Goal: Task Accomplishment & Management: Manage account settings

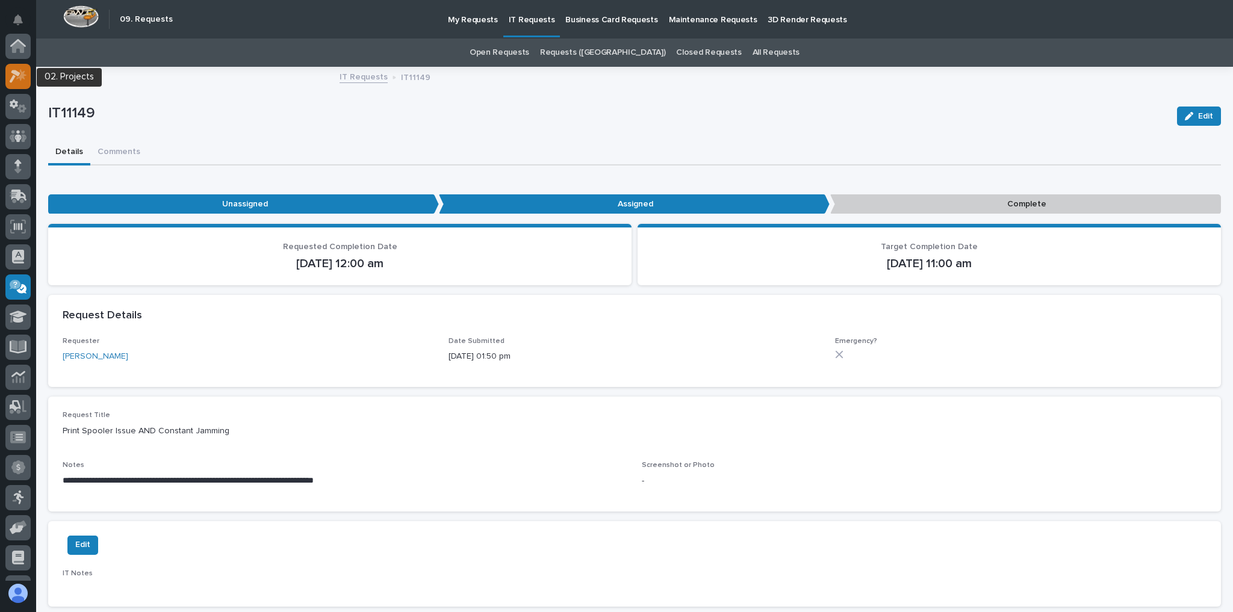
click at [8, 76] on div at bounding box center [17, 76] width 25 height 25
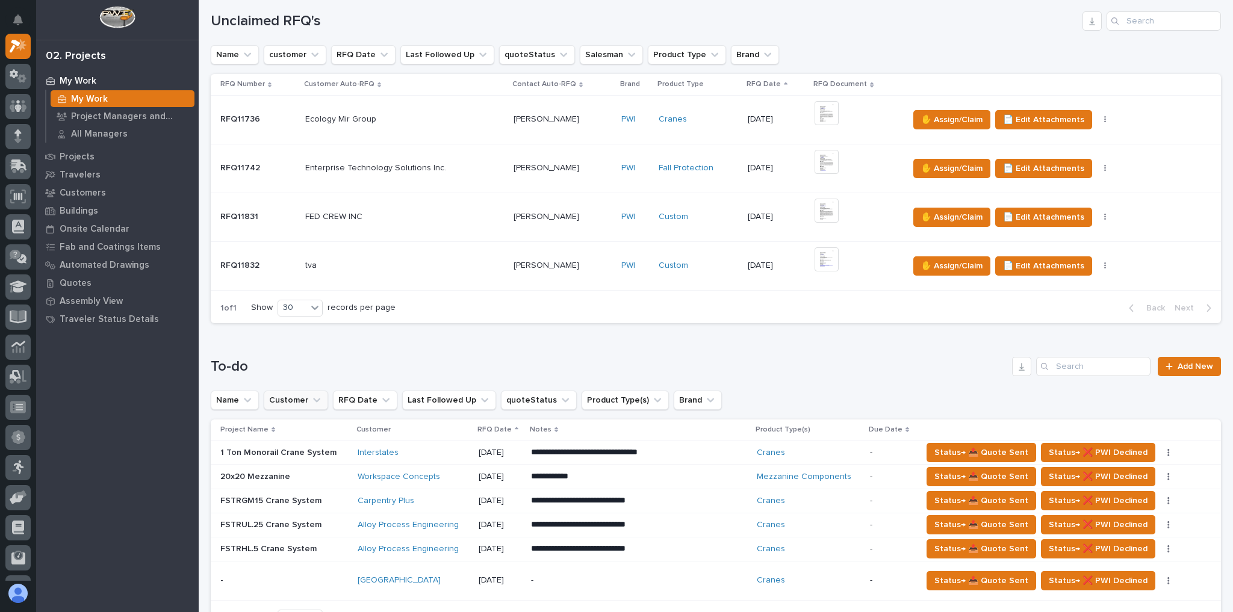
scroll to position [481, 0]
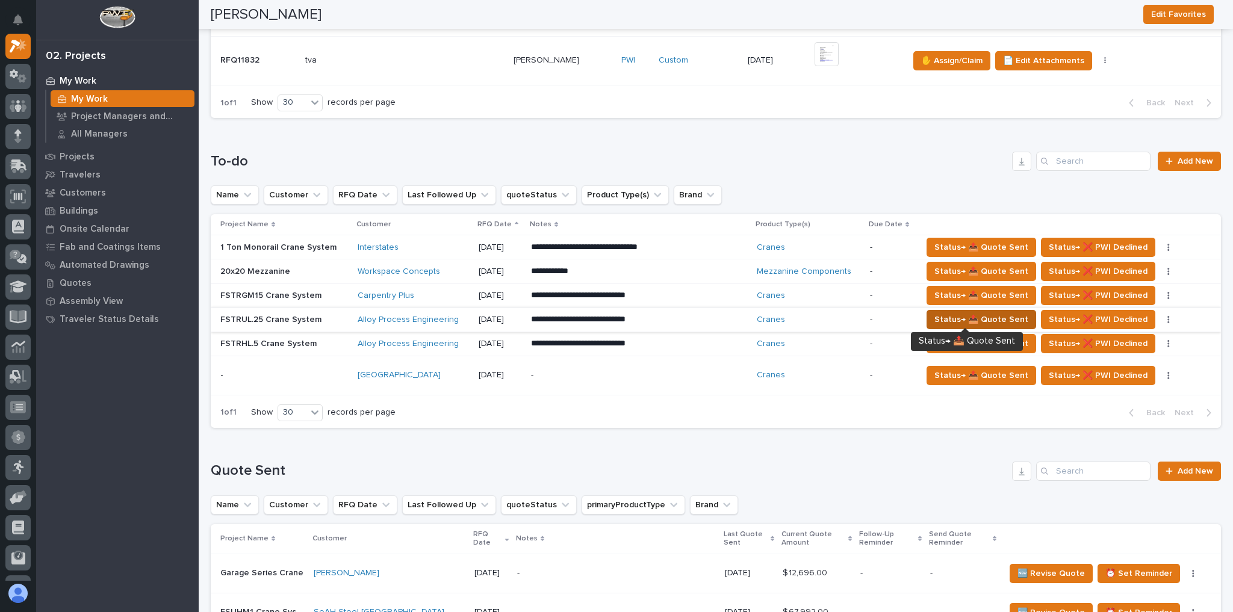
click at [982, 316] on span "Status→ 📤 Quote Sent" at bounding box center [981, 319] width 94 height 14
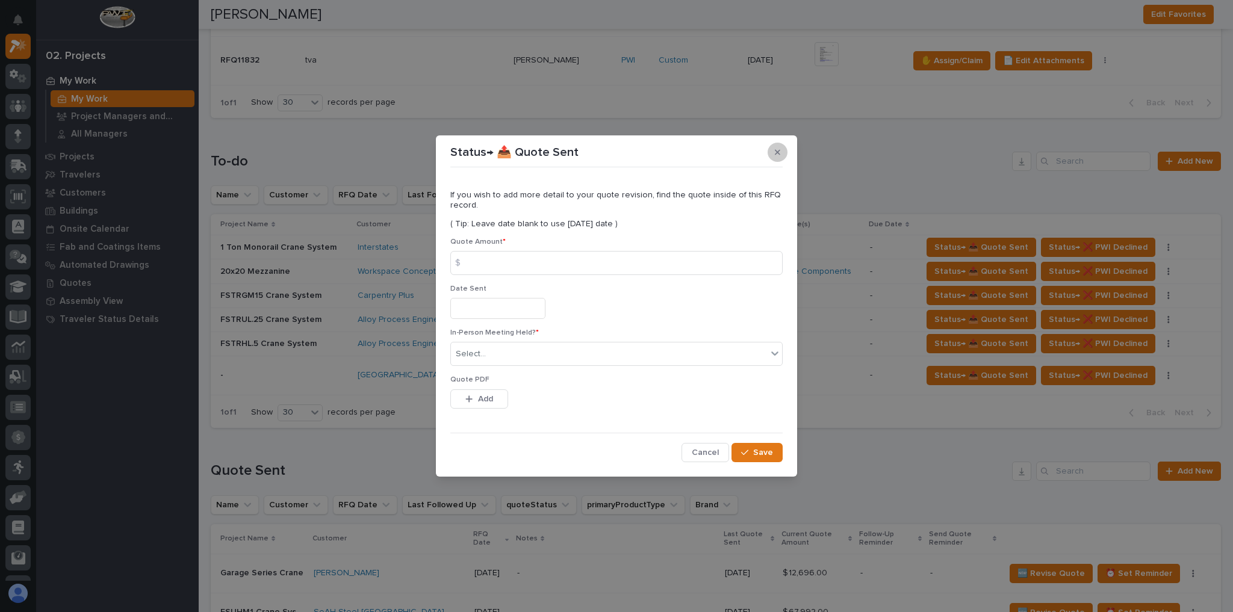
click at [779, 152] on icon "button" at bounding box center [777, 152] width 5 height 8
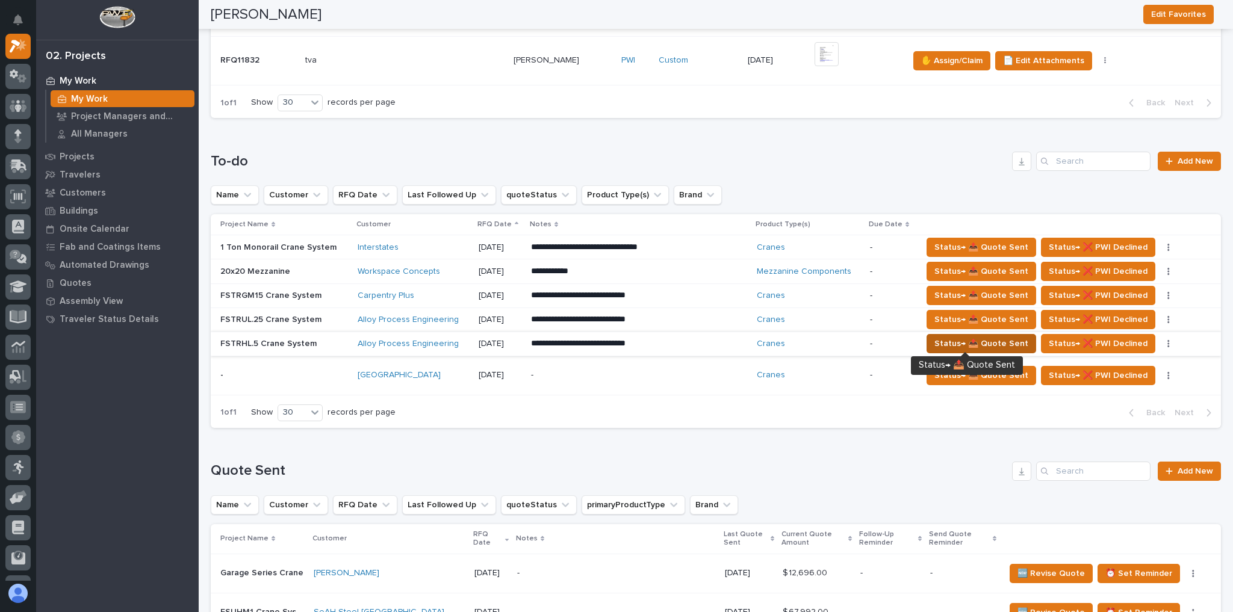
click at [952, 340] on span "Status→ 📤 Quote Sent" at bounding box center [981, 343] width 94 height 14
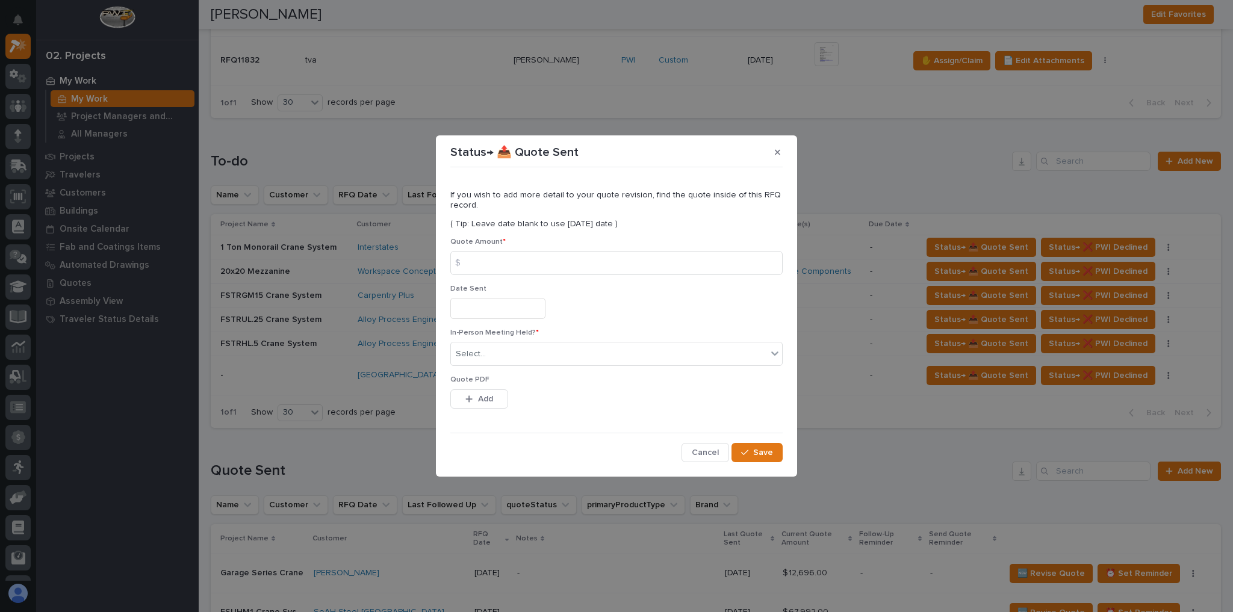
click at [518, 278] on div "Quote Amount * $" at bounding box center [616, 261] width 332 height 47
click at [513, 262] on input at bounding box center [616, 263] width 332 height 24
click at [521, 268] on input at bounding box center [616, 263] width 332 height 24
type input "37546"
click at [504, 350] on div "Select..." at bounding box center [609, 354] width 316 height 20
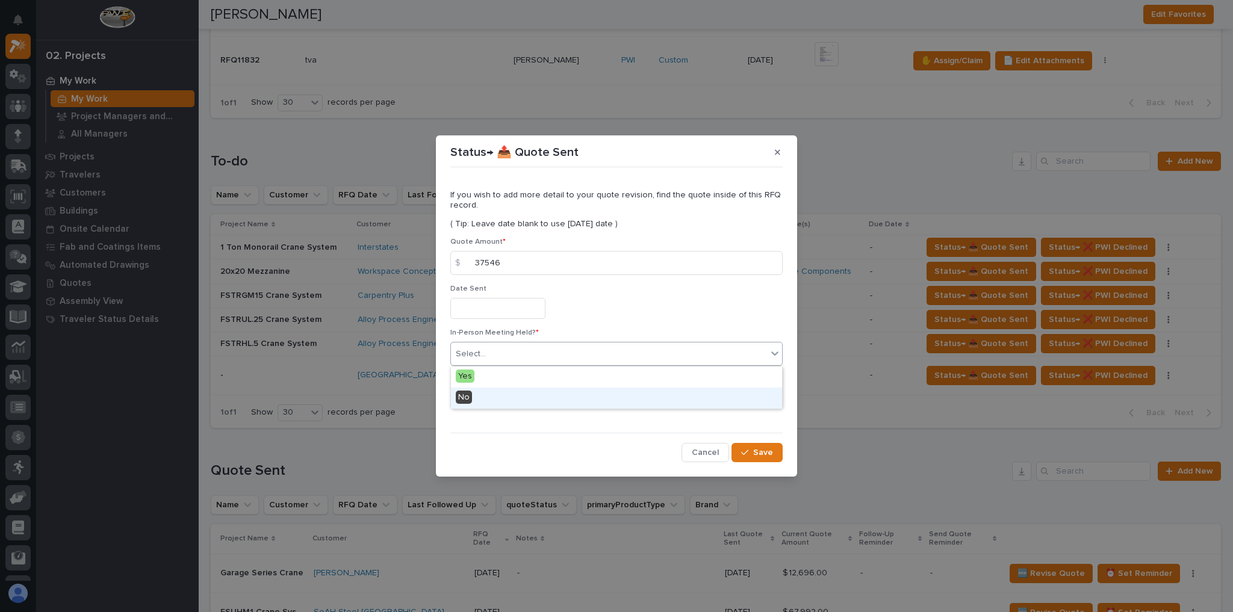
click at [492, 390] on div "No" at bounding box center [616, 398] width 331 height 21
click at [490, 394] on span "Add" at bounding box center [485, 399] width 15 height 11
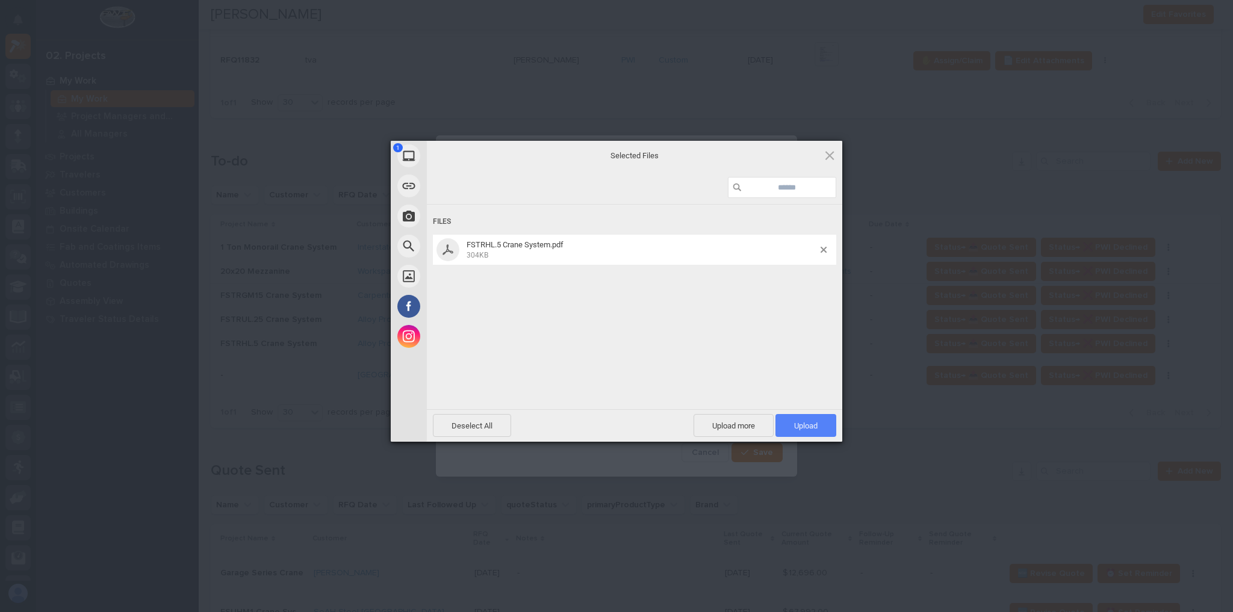
click at [810, 419] on span "Upload 1" at bounding box center [805, 425] width 61 height 23
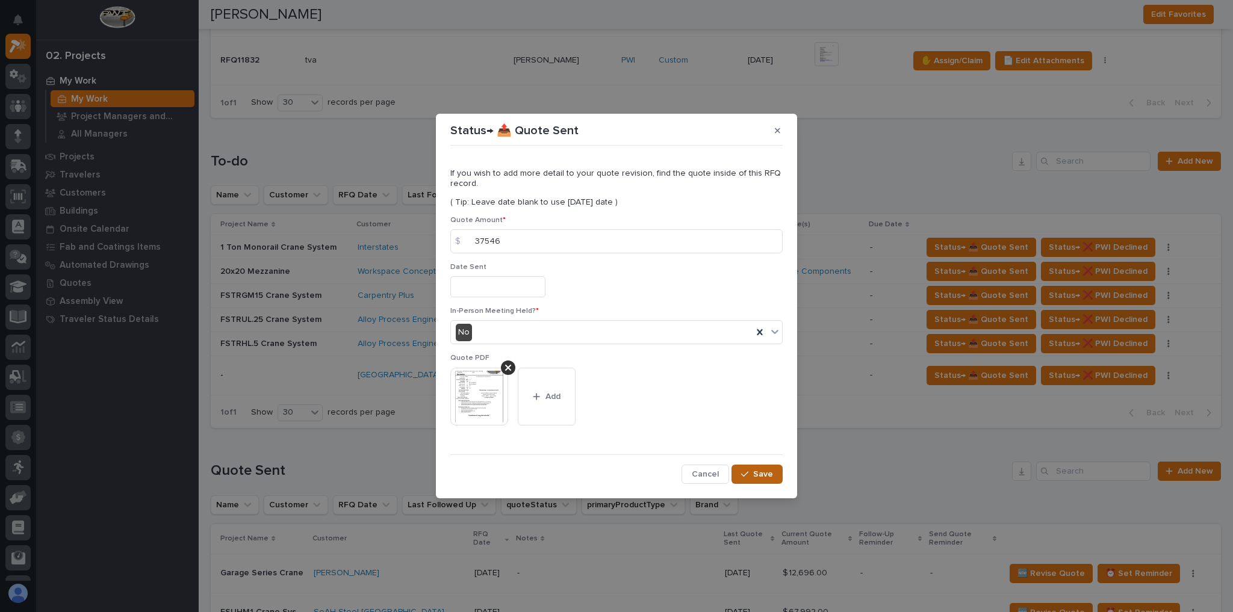
click at [748, 468] on button "Save" at bounding box center [756, 474] width 51 height 19
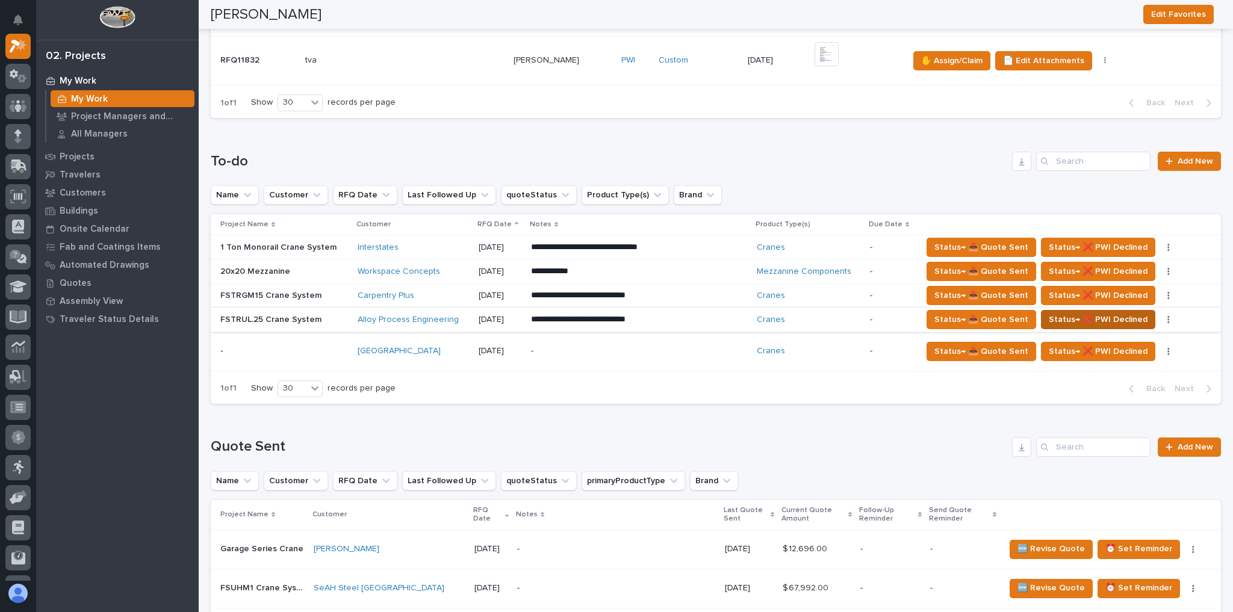
click at [1082, 312] on span "Status→ ❌ PWI Declined" at bounding box center [1097, 319] width 99 height 14
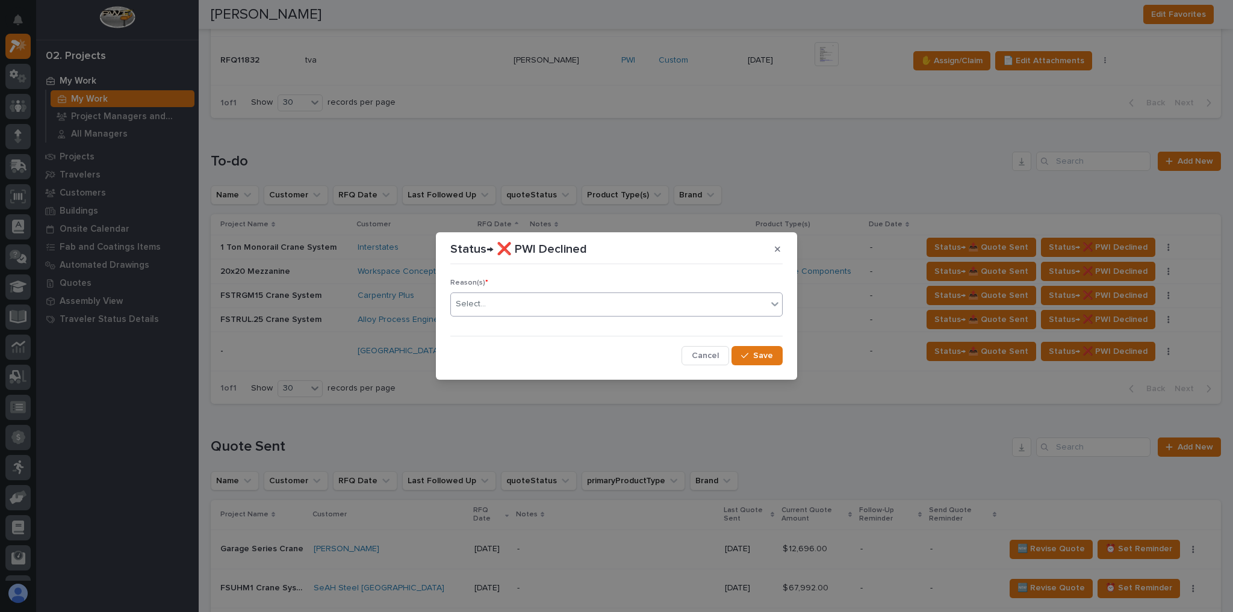
click at [537, 295] on div "Select..." at bounding box center [609, 304] width 316 height 20
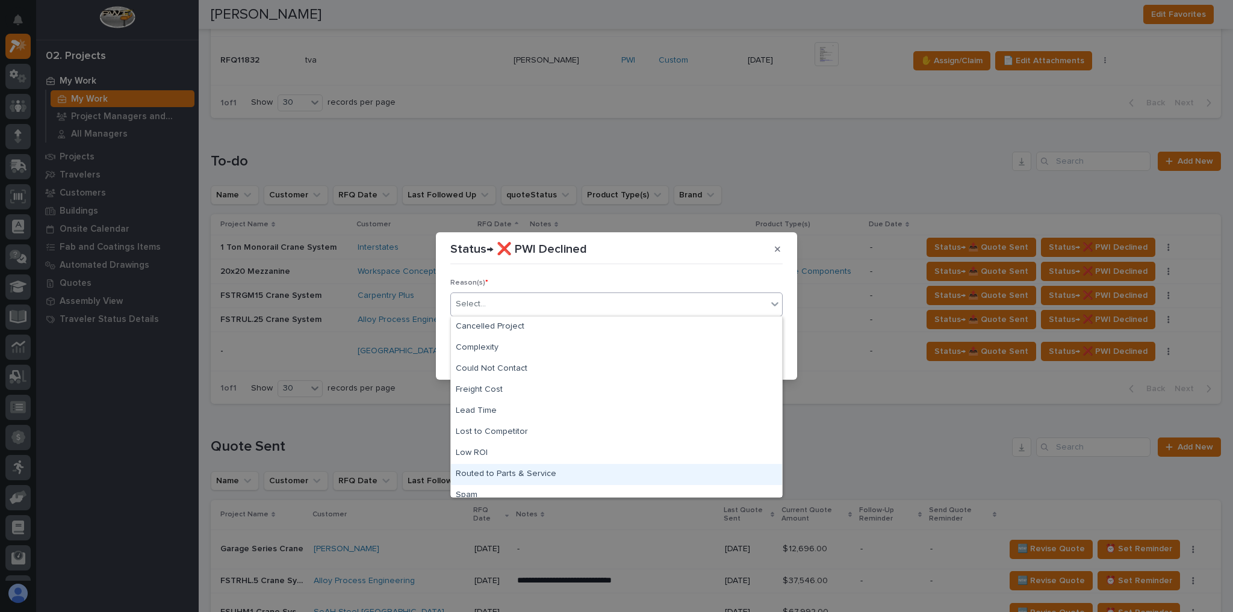
scroll to position [29, 0]
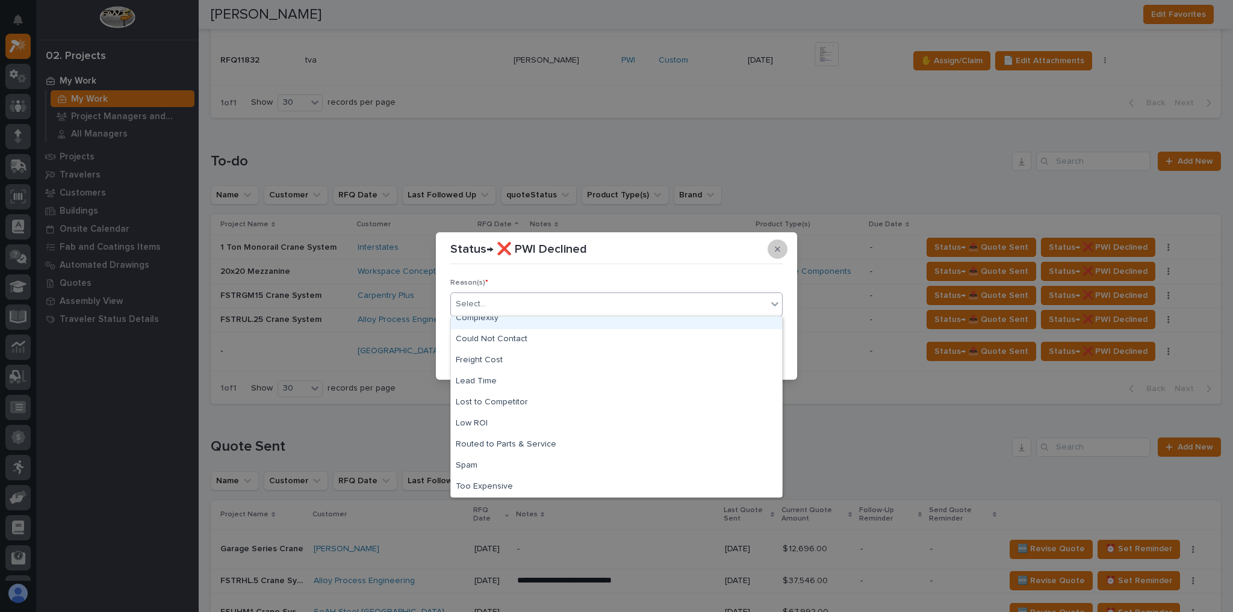
click at [780, 250] on button "button" at bounding box center [777, 249] width 20 height 19
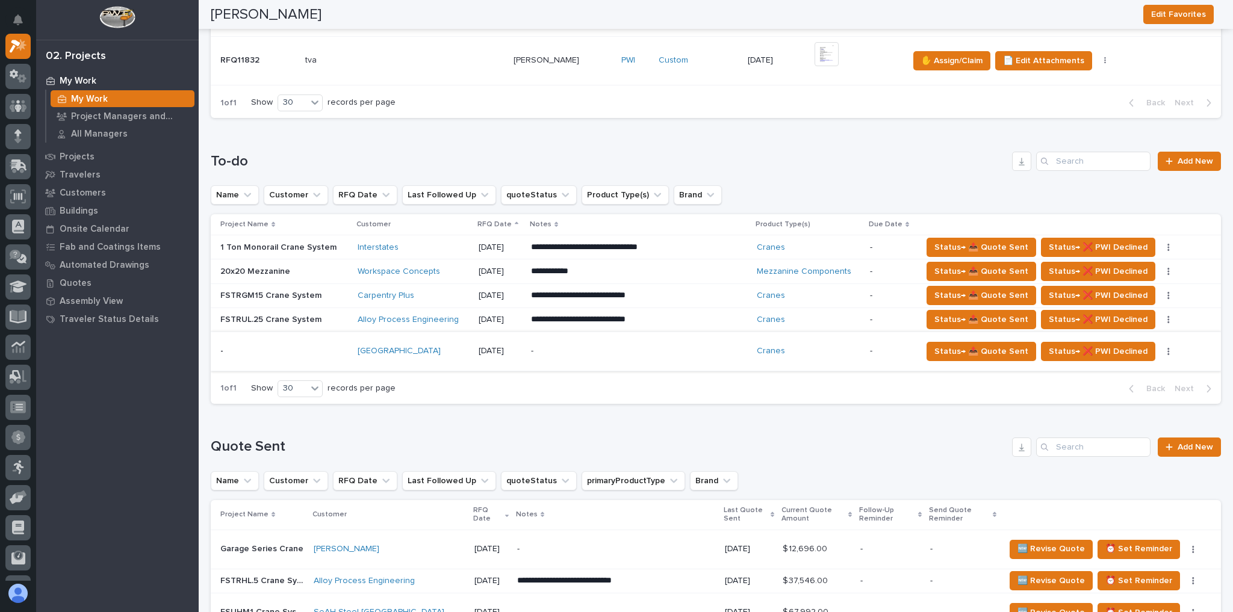
click at [1160, 348] on button "button" at bounding box center [1168, 351] width 17 height 8
click at [841, 351] on div "Cranes" at bounding box center [808, 351] width 104 height 10
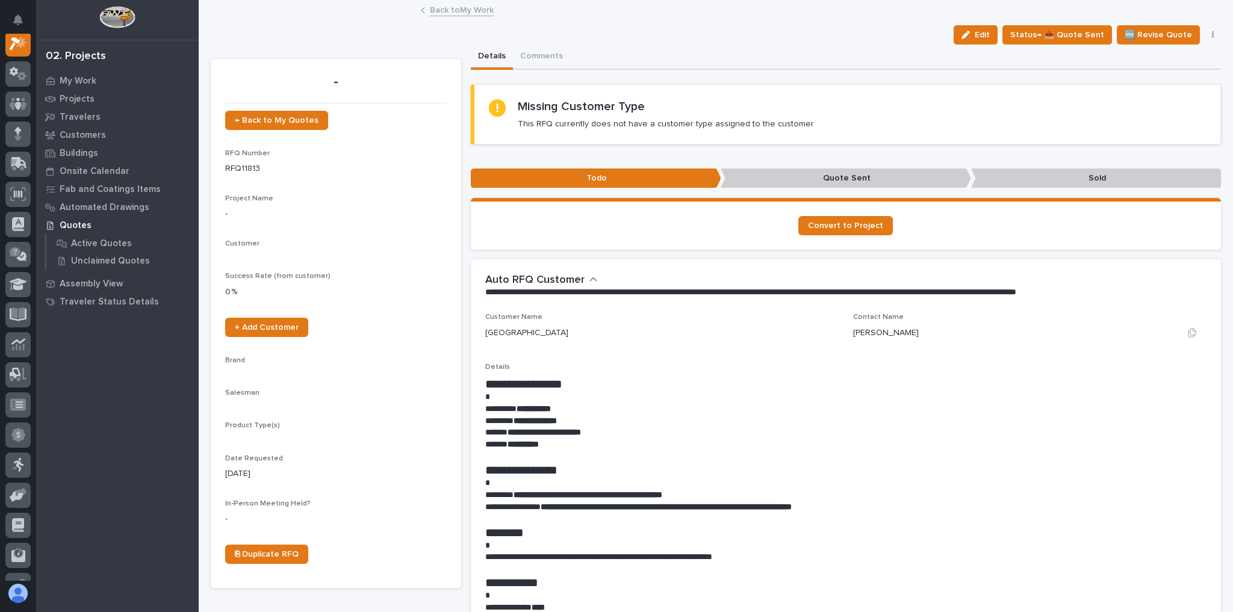
scroll to position [30, 0]
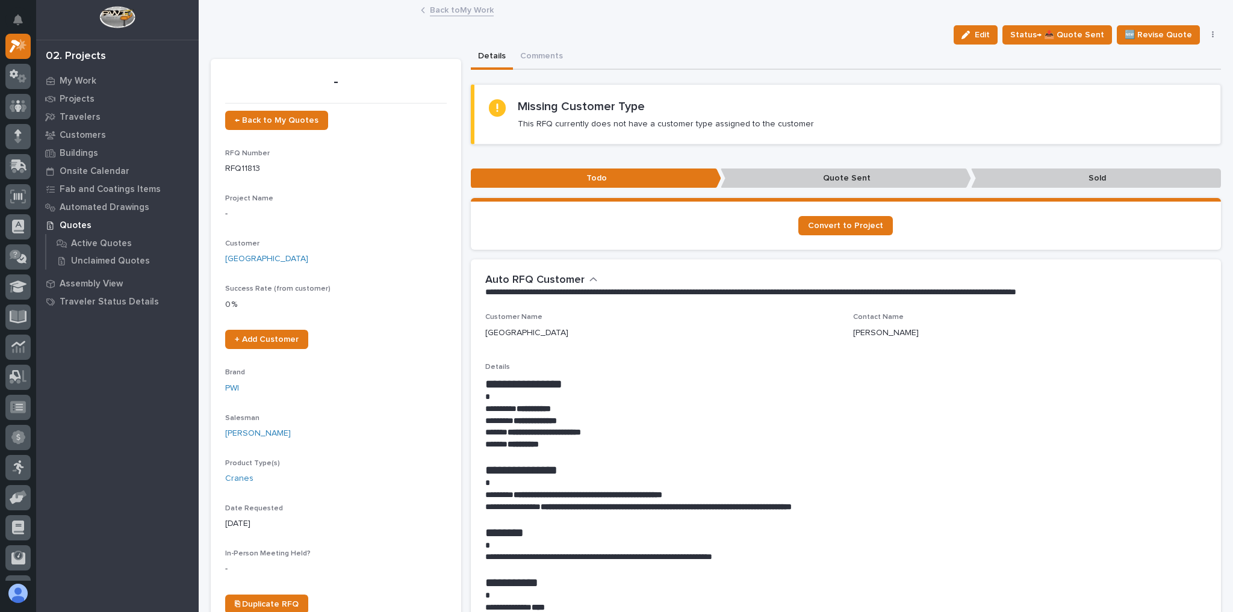
click at [1203, 39] on div "Edit Status→ 📤 Quote Sent 🆕 Revise Quote 📝 Edit Description 📞 Edit Contact Info…" at bounding box center [1084, 34] width 273 height 19
click at [1211, 37] on icon "button" at bounding box center [1212, 35] width 2 height 8
click at [1153, 119] on button "Delete" at bounding box center [1161, 116] width 107 height 19
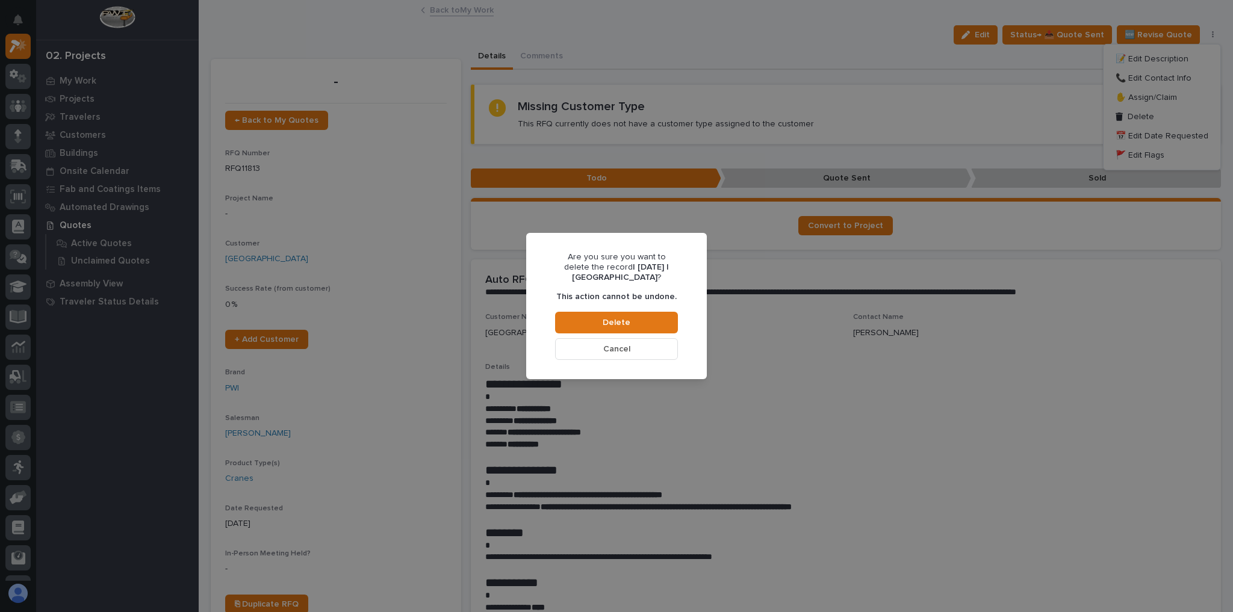
click at [632, 355] on button "Cancel" at bounding box center [616, 349] width 123 height 22
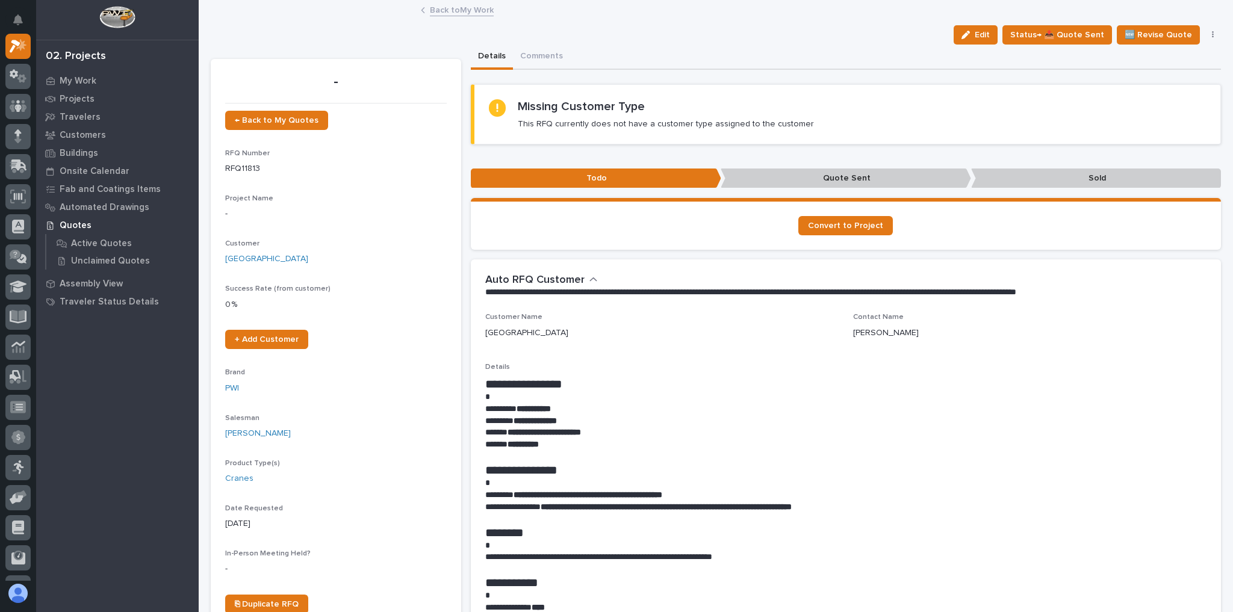
click at [442, 9] on link "Back to My Work" at bounding box center [462, 9] width 64 height 14
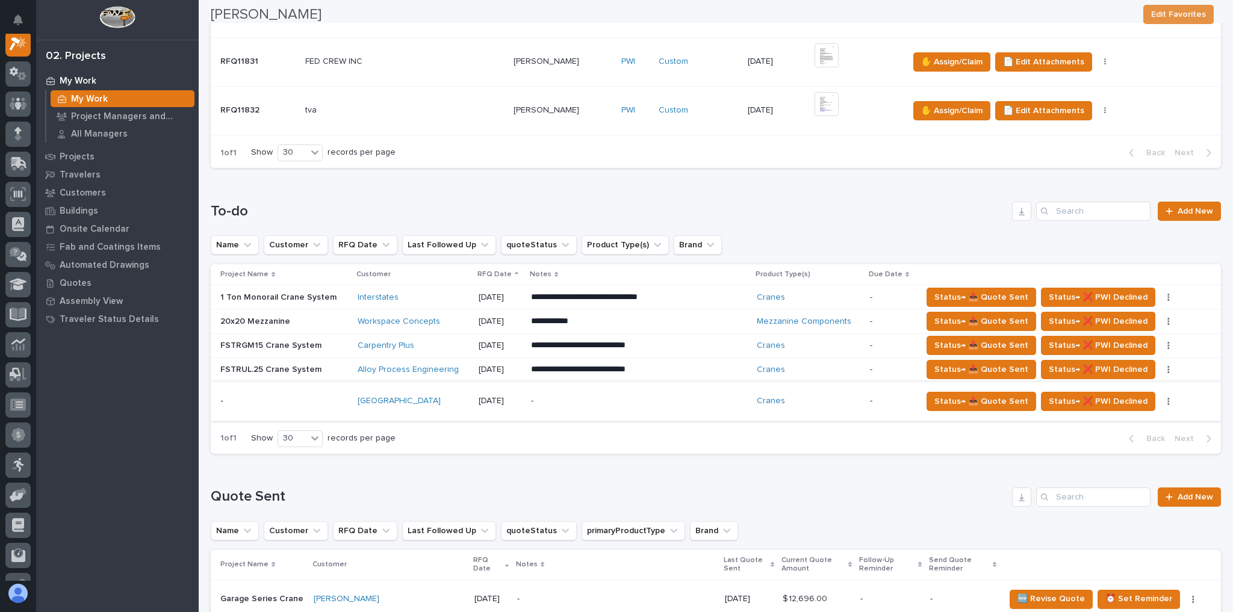
scroll to position [433, 0]
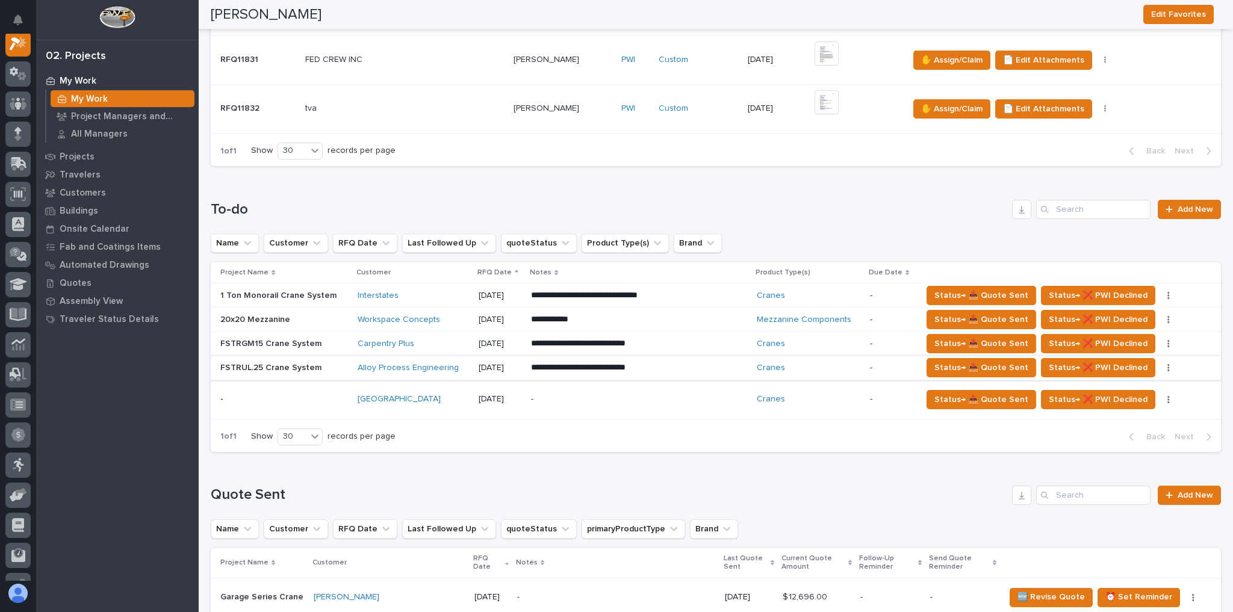
click at [1167, 363] on icon "button" at bounding box center [1168, 367] width 2 height 8
click at [834, 366] on div "Cranes" at bounding box center [808, 368] width 104 height 10
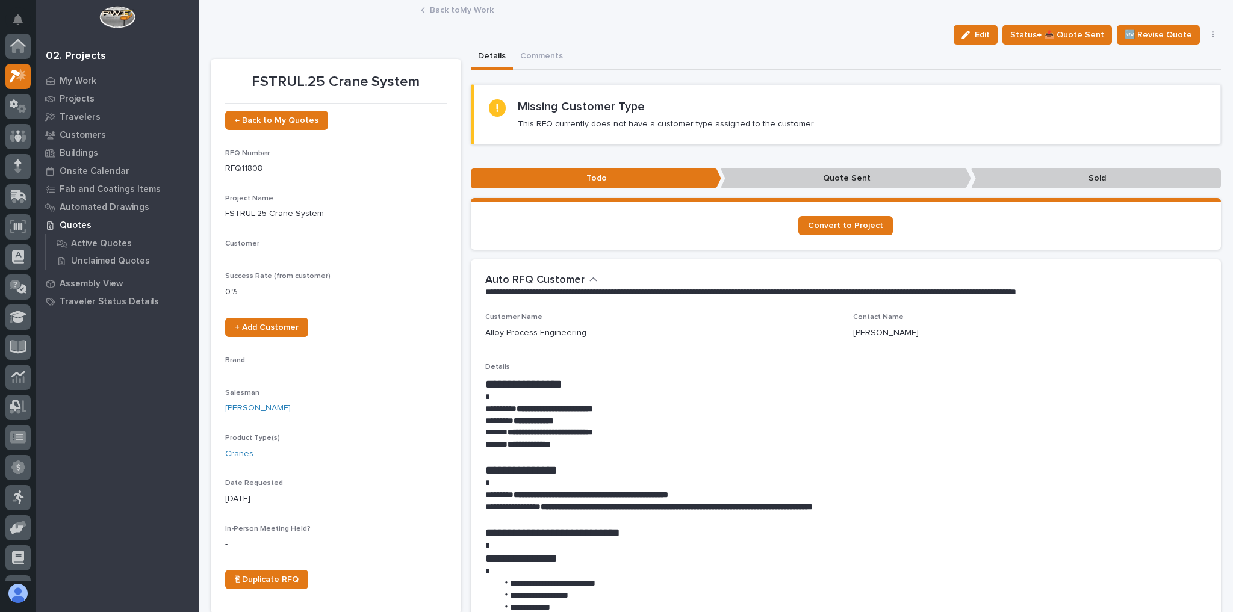
scroll to position [30, 0]
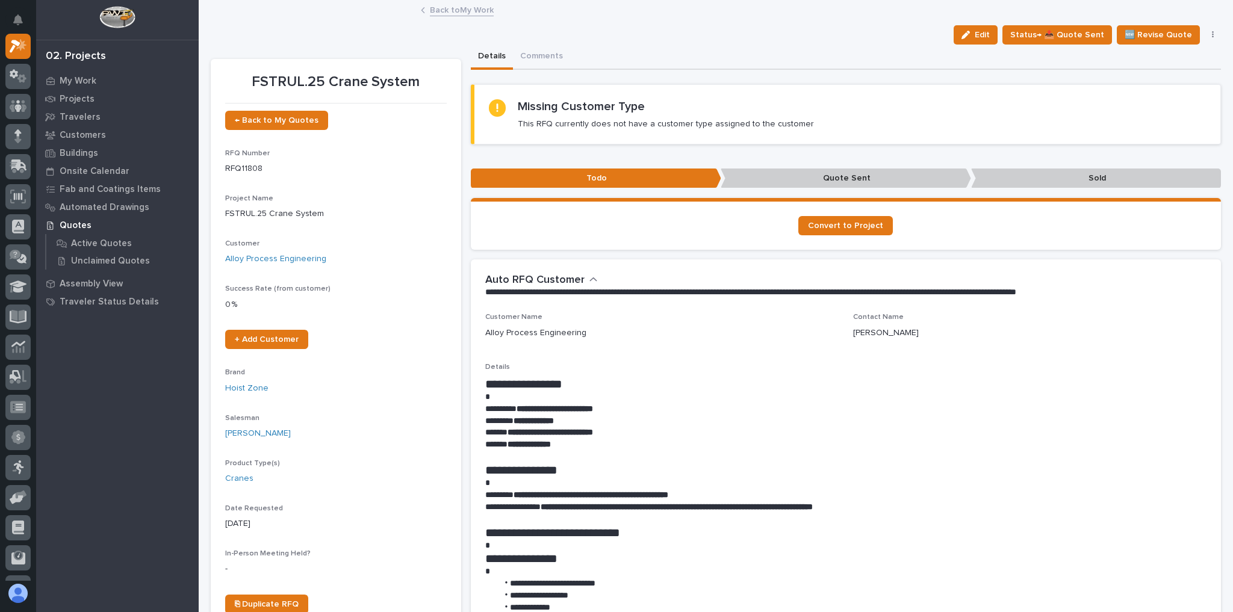
click at [1211, 31] on icon "button" at bounding box center [1212, 34] width 2 height 7
click at [1154, 114] on button "Delete" at bounding box center [1161, 116] width 107 height 19
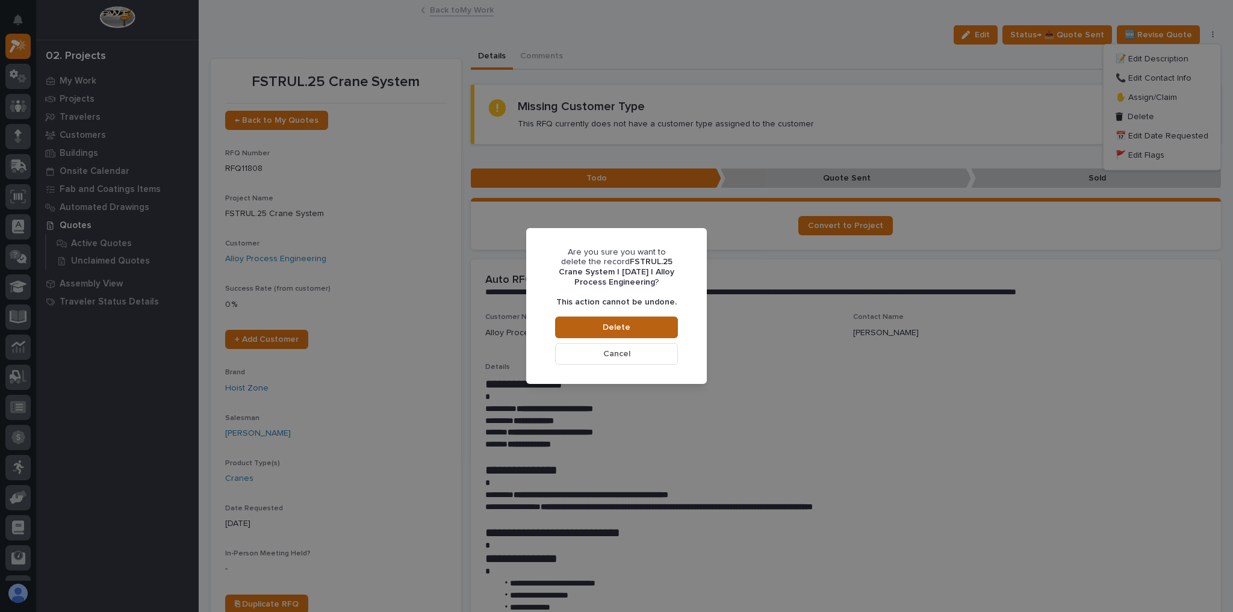
click at [624, 326] on span "Delete" at bounding box center [616, 327] width 28 height 11
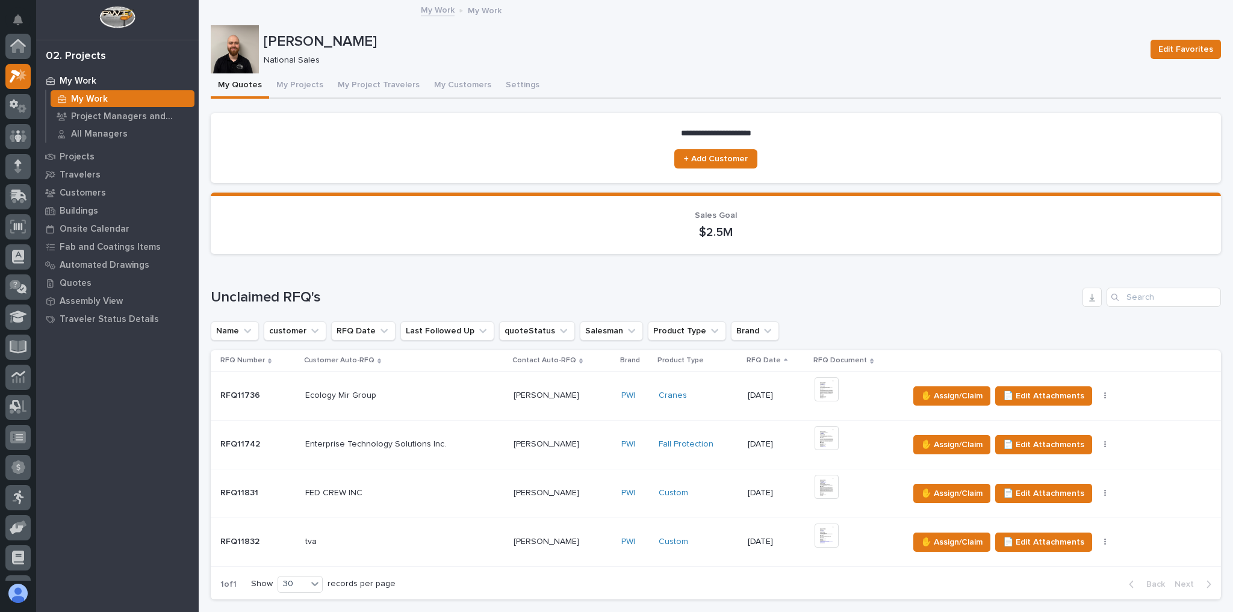
scroll to position [30, 0]
click at [450, 484] on div "FED CREW INC FED CREW INC" at bounding box center [404, 493] width 199 height 20
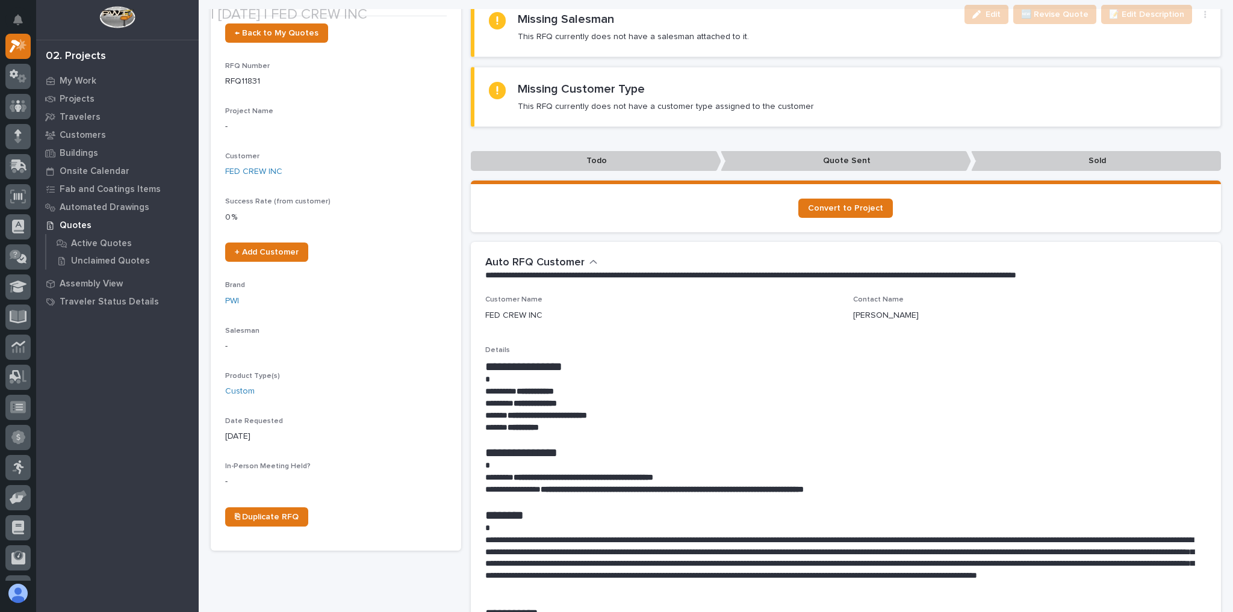
scroll to position [144, 0]
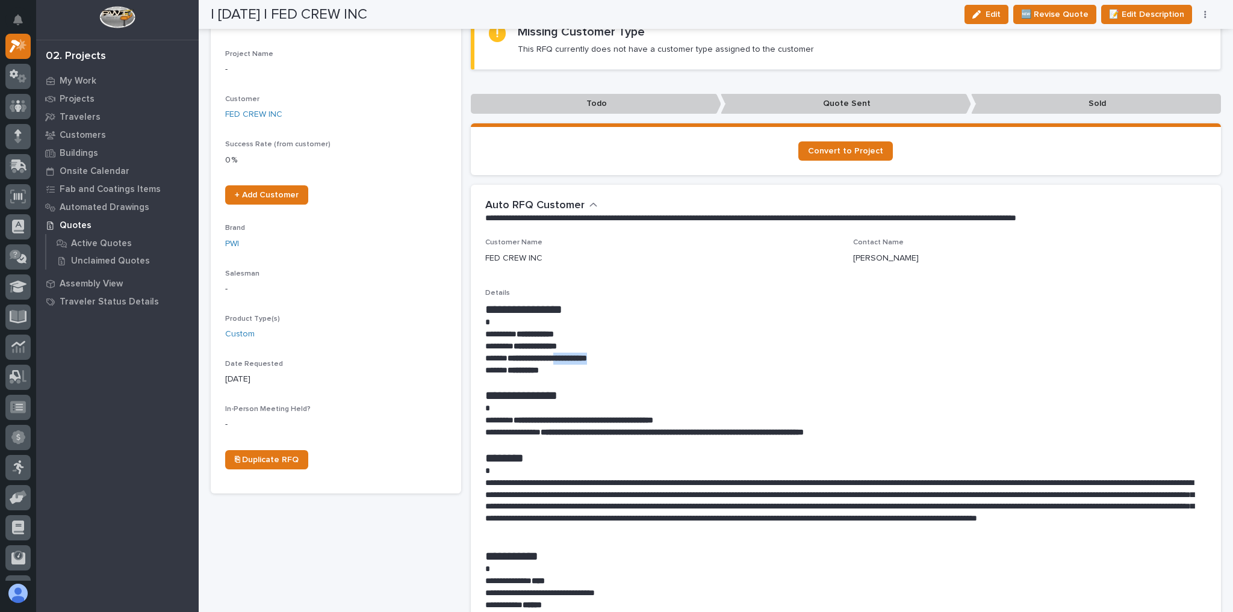
drag, startPoint x: 619, startPoint y: 356, endPoint x: 567, endPoint y: 359, distance: 52.4
click at [567, 359] on p "**********" at bounding box center [843, 359] width 716 height 12
copy strong "**********"
drag, startPoint x: 516, startPoint y: 420, endPoint x: 657, endPoint y: 419, distance: 140.2
click at [657, 420] on p "**********" at bounding box center [843, 421] width 716 height 12
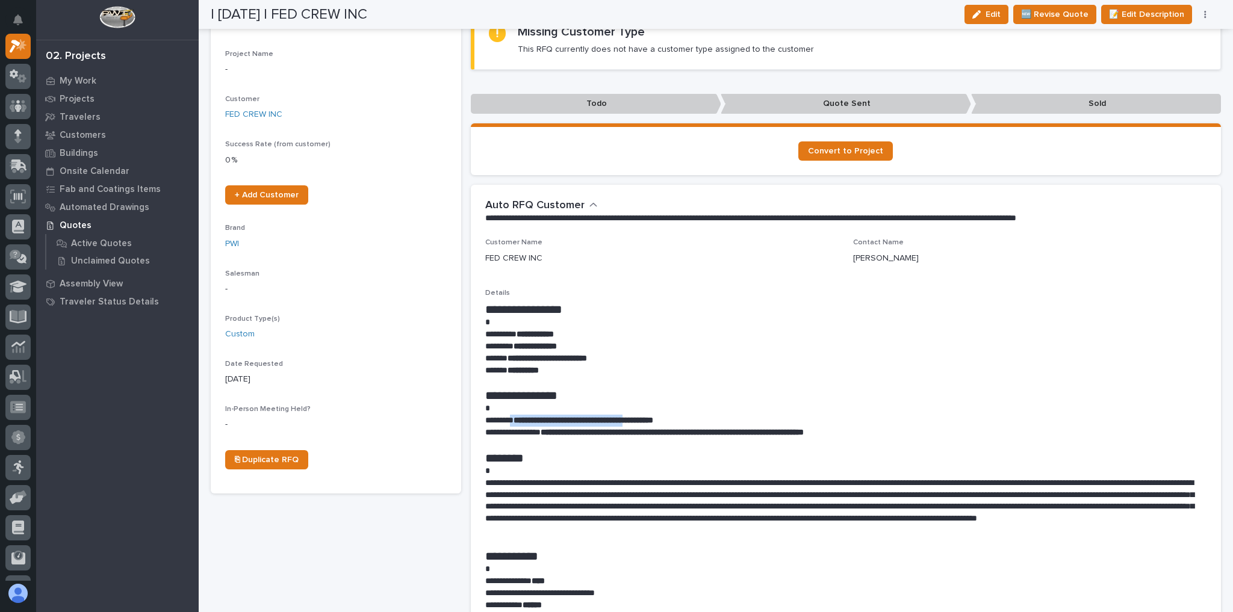
copy p "**********"
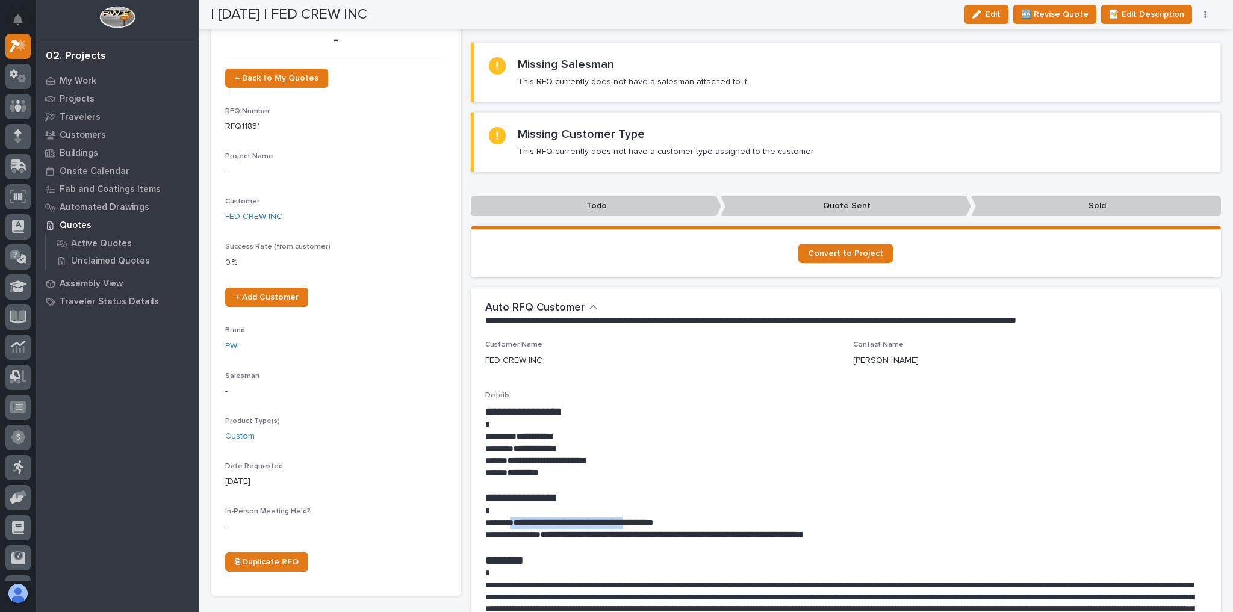
scroll to position [0, 0]
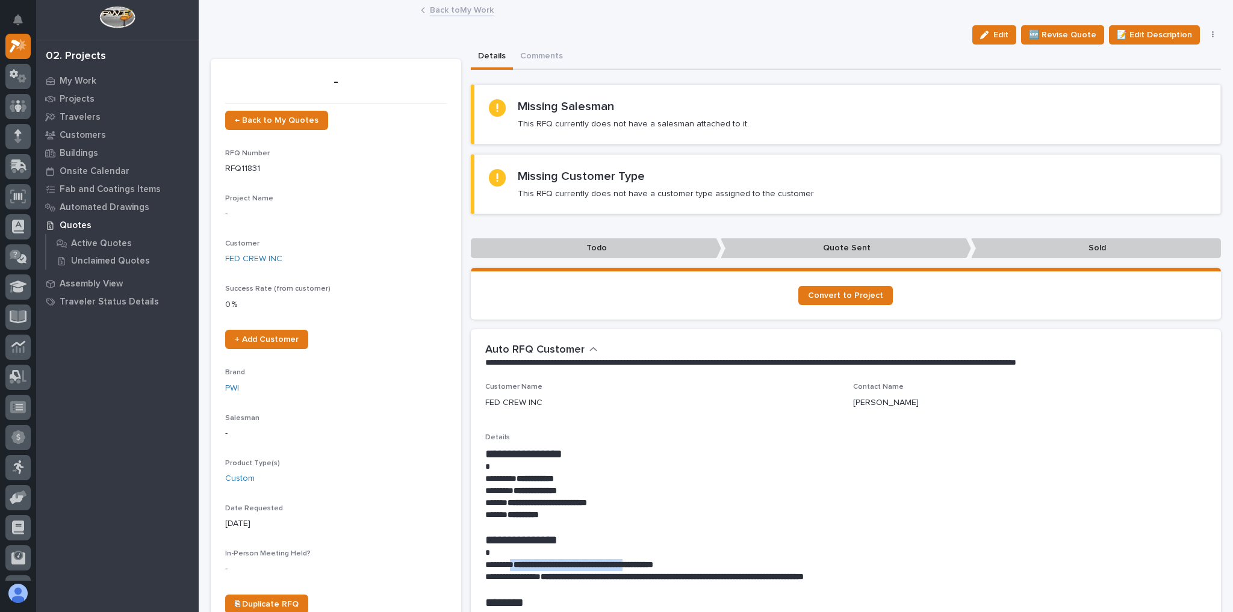
click at [1211, 34] on button "button" at bounding box center [1212, 35] width 17 height 8
click at [471, 9] on link "Back to My Work" at bounding box center [462, 9] width 64 height 14
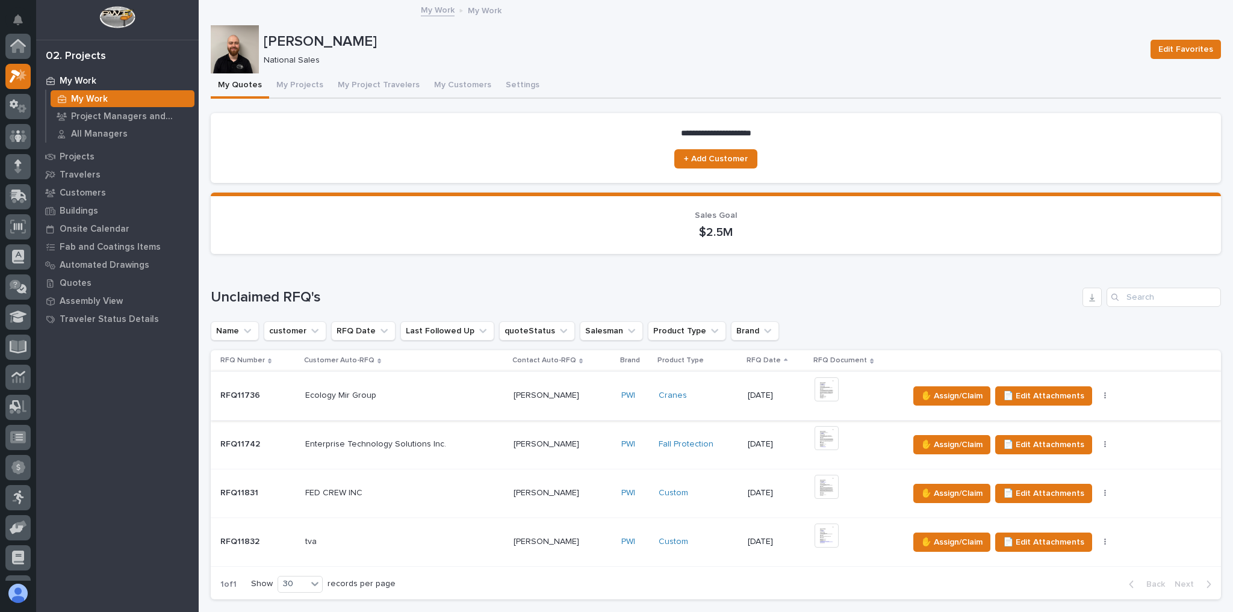
scroll to position [32, 0]
click at [1104, 492] on icon "button" at bounding box center [1105, 493] width 2 height 8
click at [923, 493] on span "✋ Assign/Claim" at bounding box center [951, 493] width 61 height 14
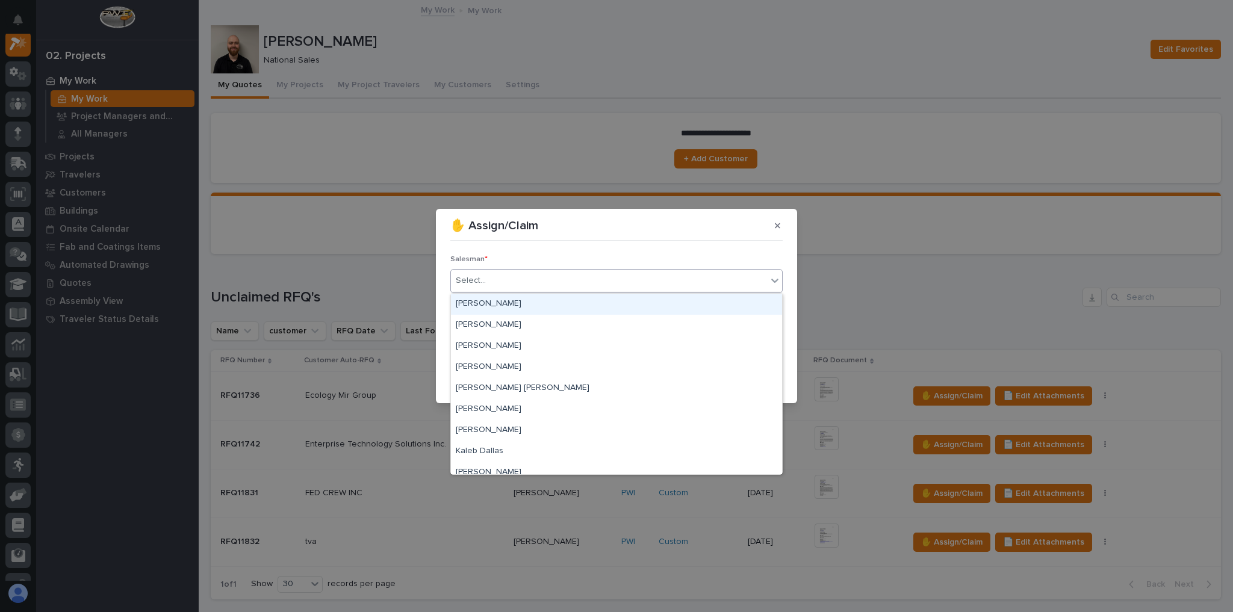
drag, startPoint x: 602, startPoint y: 274, endPoint x: 602, endPoint y: 280, distance: 6.6
click at [601, 277] on div "Select..." at bounding box center [609, 281] width 316 height 20
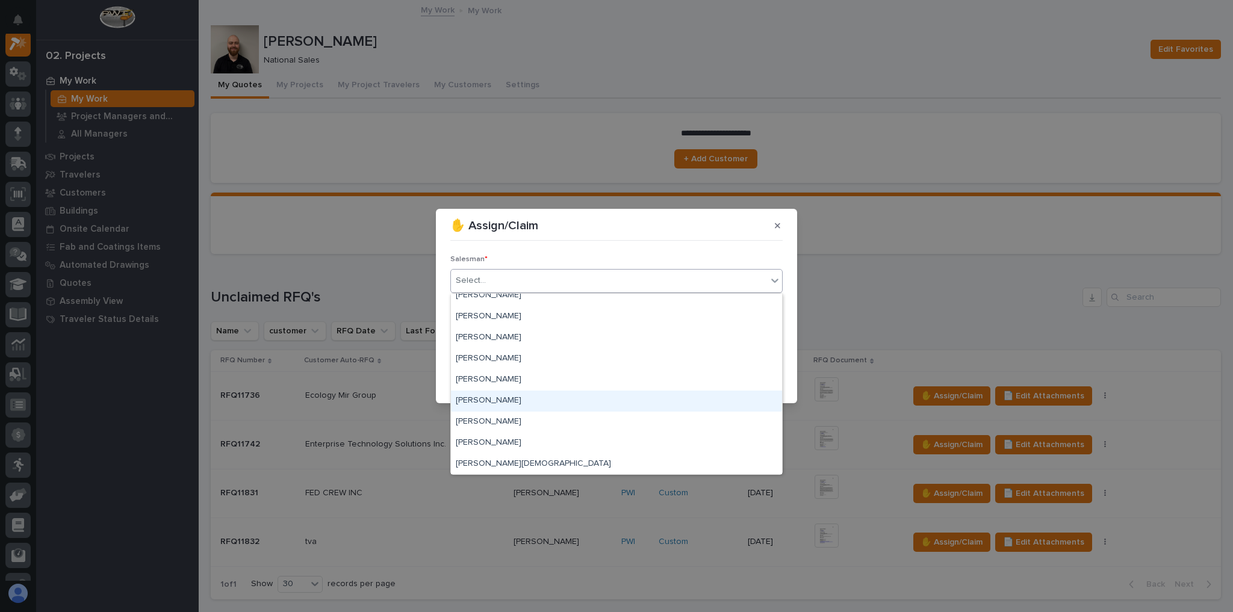
click at [525, 397] on div "[PERSON_NAME]" at bounding box center [616, 401] width 331 height 21
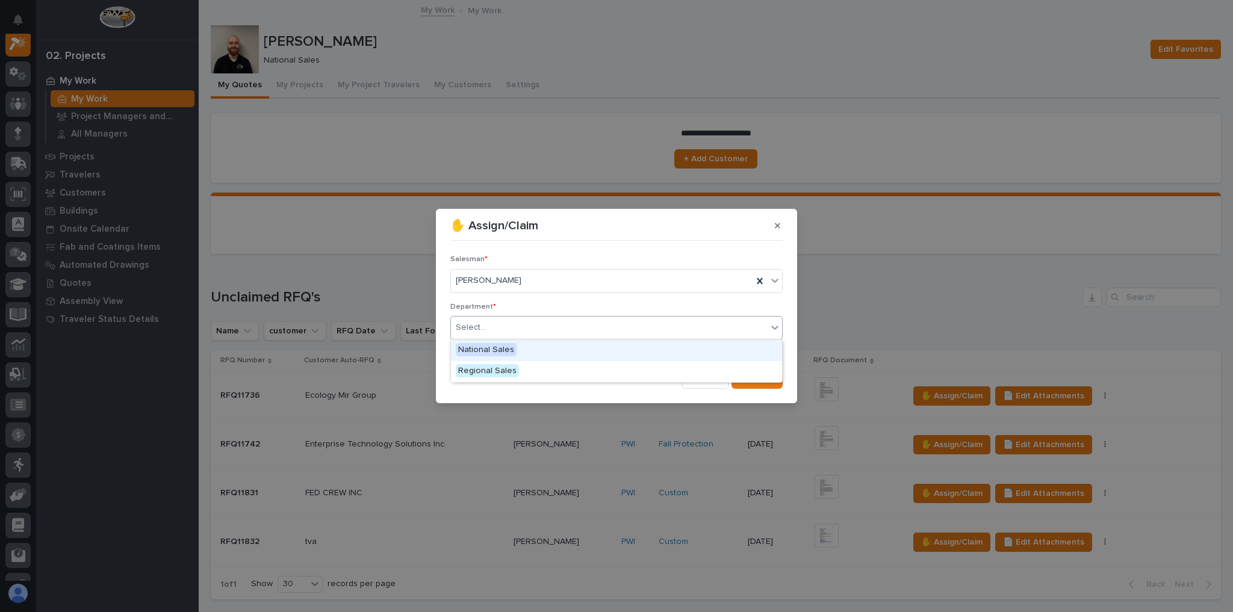
click at [513, 327] on div "Select..." at bounding box center [609, 328] width 316 height 20
click at [517, 348] on div "National Sales" at bounding box center [616, 350] width 331 height 21
click at [767, 383] on span "Save" at bounding box center [763, 379] width 20 height 11
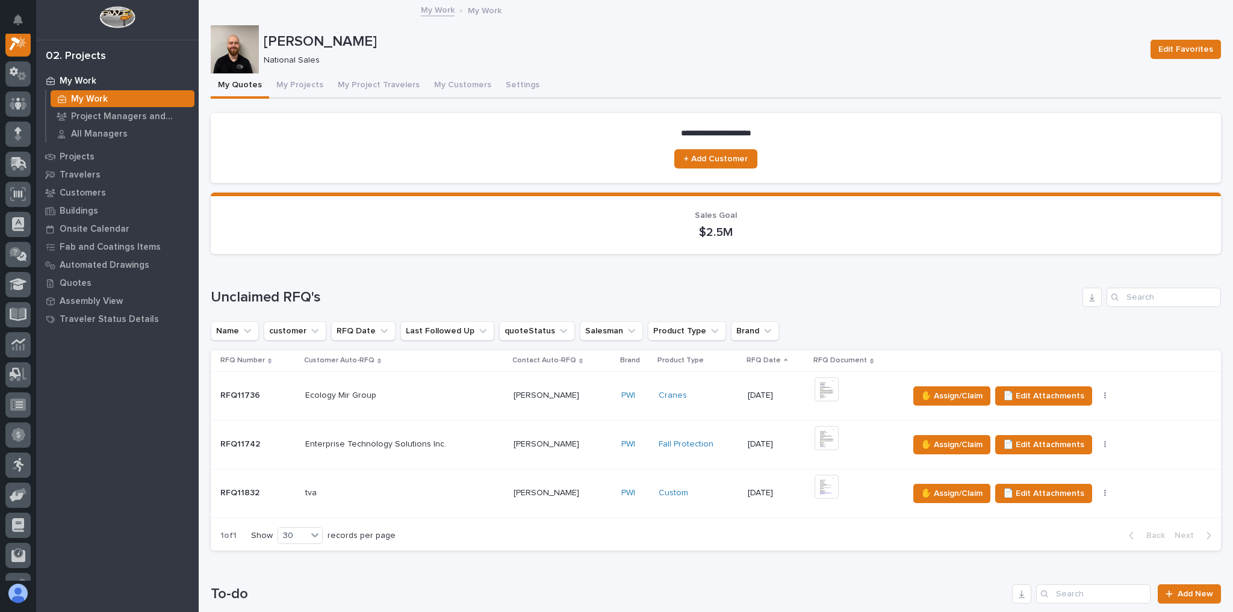
click at [395, 486] on div "tva tva" at bounding box center [404, 493] width 199 height 20
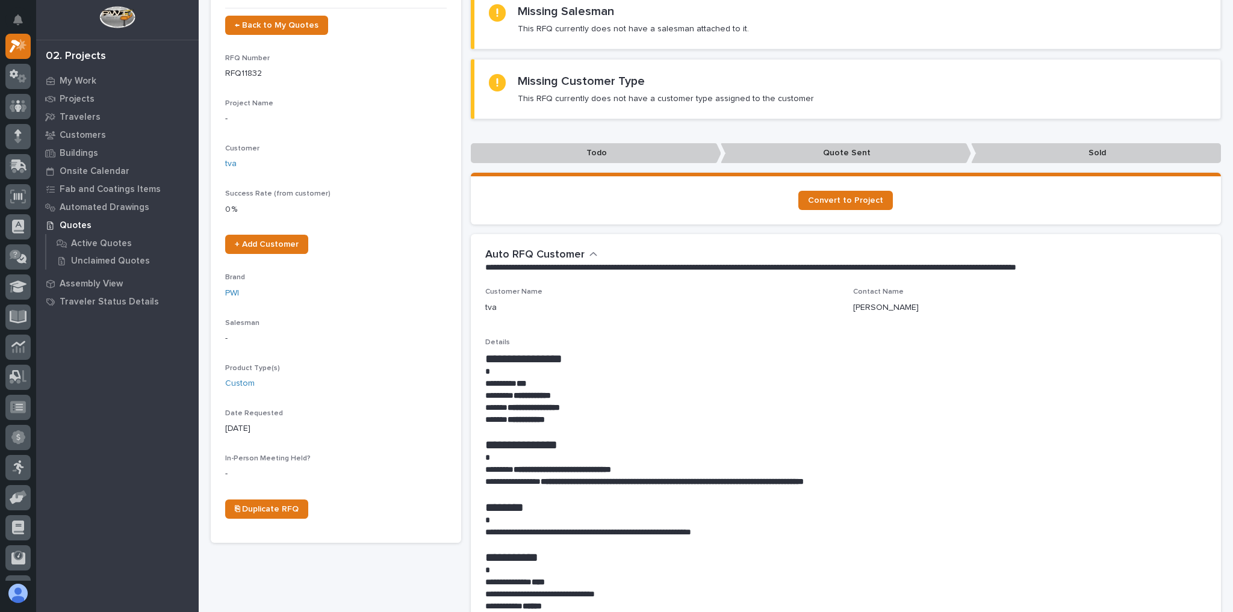
scroll to position [96, 0]
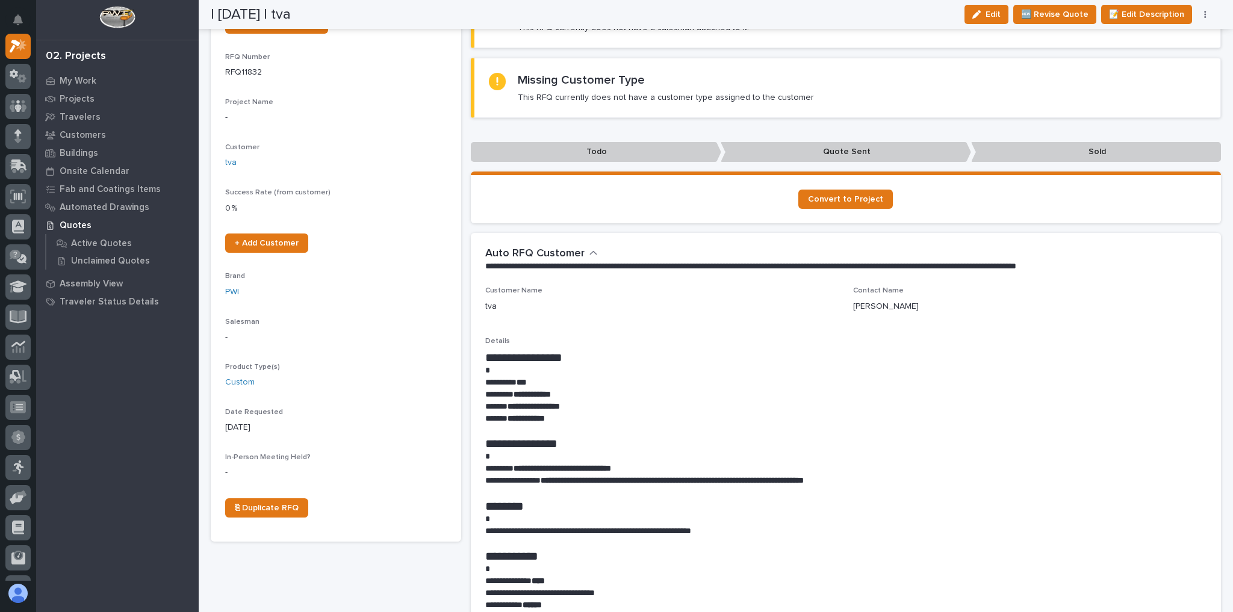
drag, startPoint x: 299, startPoint y: 405, endPoint x: 669, endPoint y: 366, distance: 372.8
click at [669, 366] on p at bounding box center [843, 371] width 716 height 12
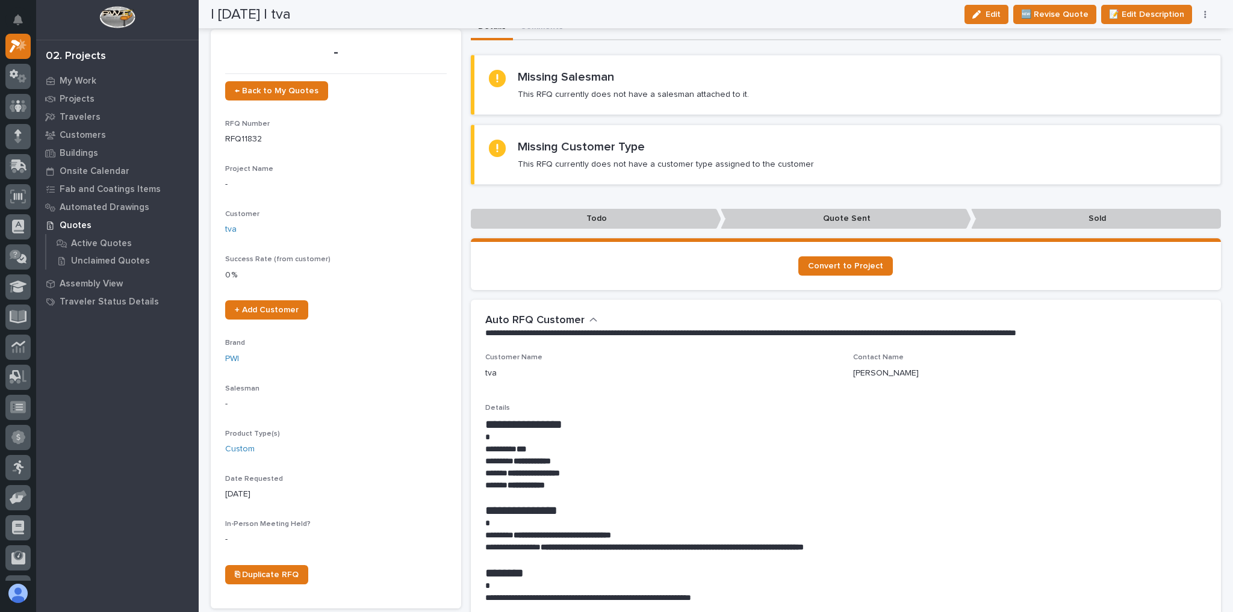
scroll to position [0, 0]
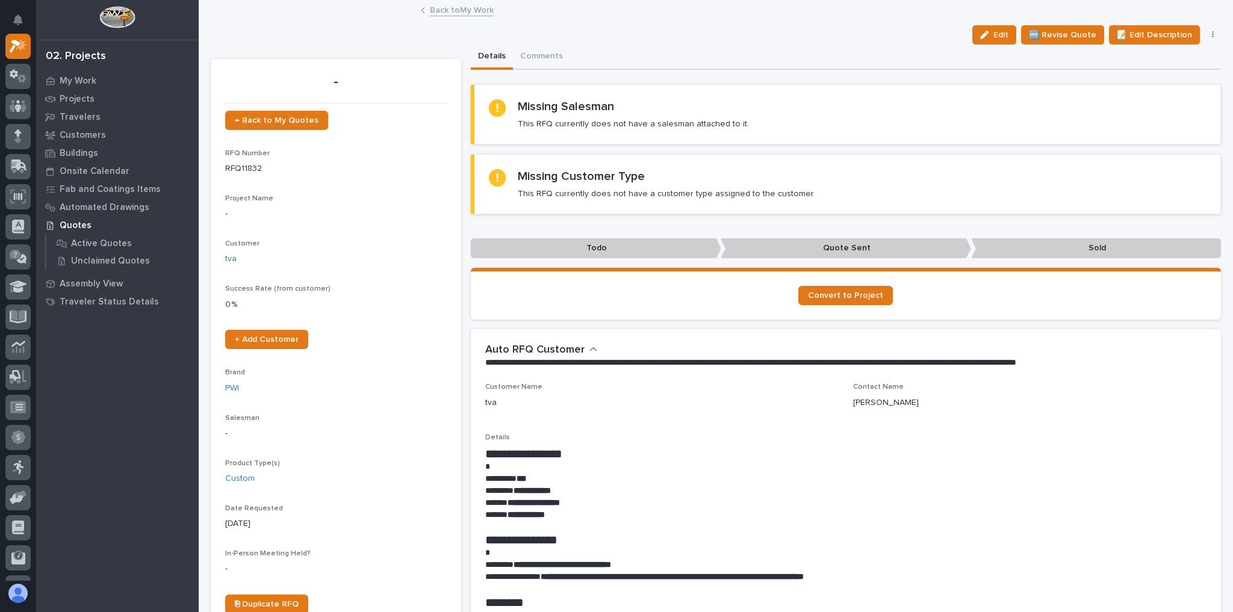
click at [451, 10] on link "Back to My Work" at bounding box center [462, 9] width 64 height 14
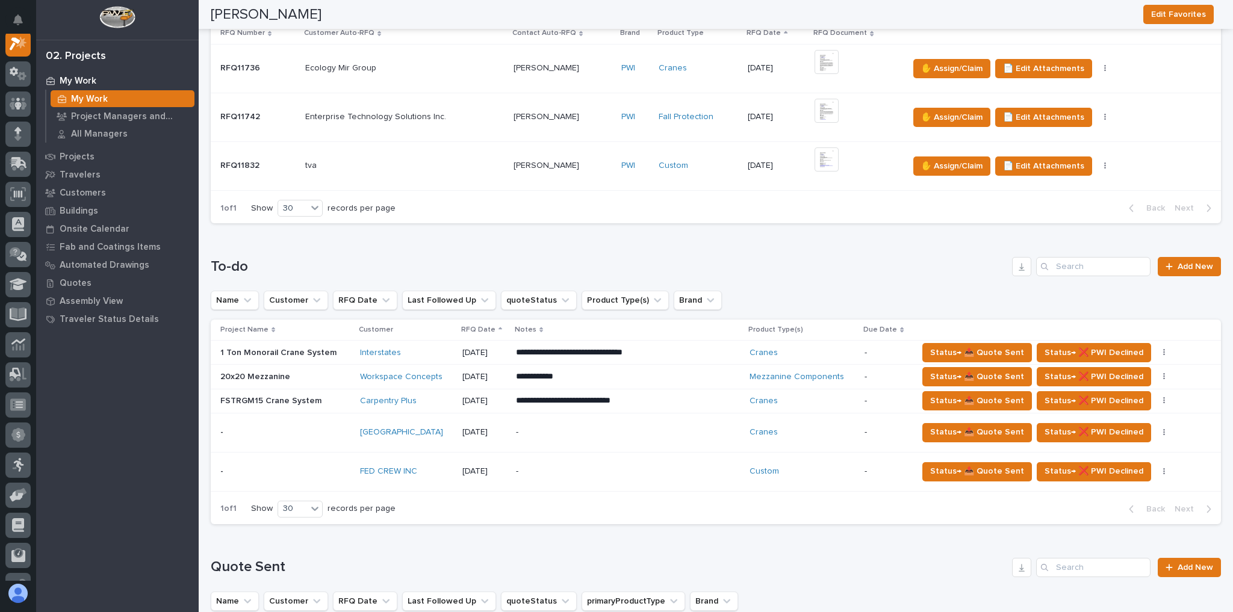
scroll to position [337, 0]
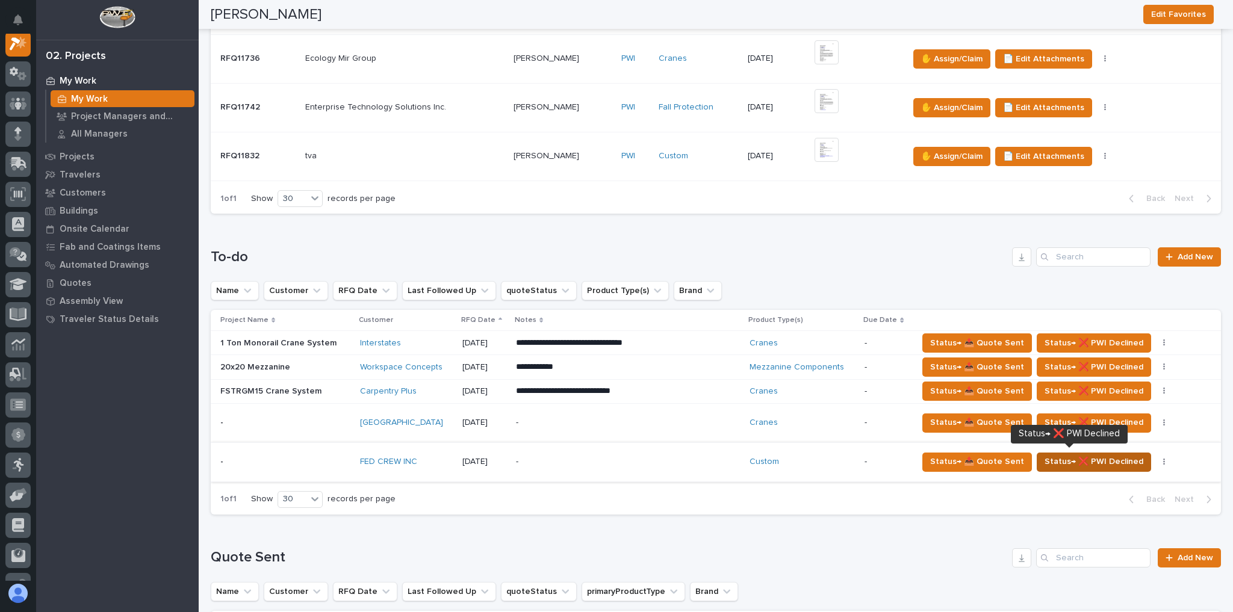
click at [1087, 456] on span "Status→ ❌ PWI Declined" at bounding box center [1093, 461] width 99 height 14
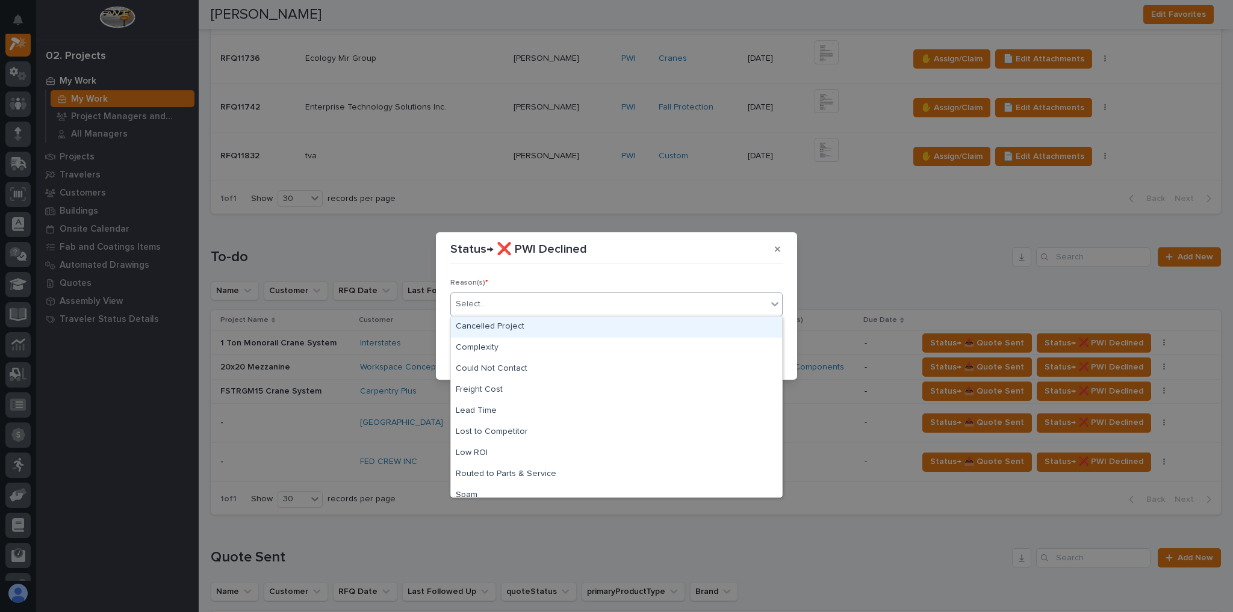
click at [498, 308] on div "Select..." at bounding box center [609, 304] width 316 height 20
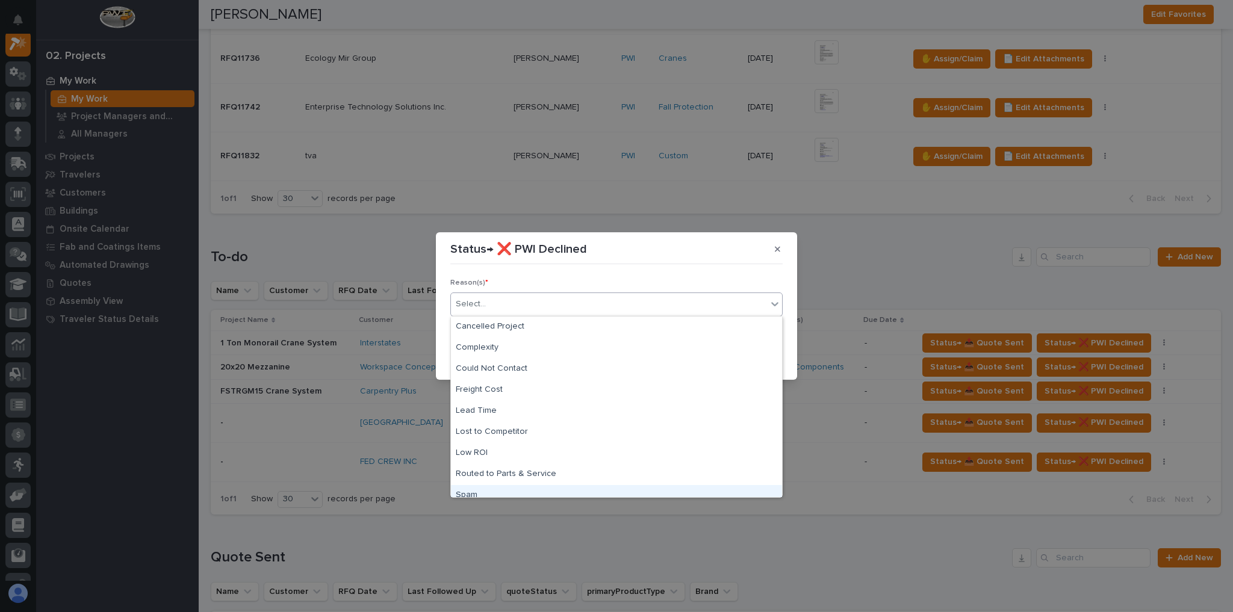
drag, startPoint x: 466, startPoint y: 484, endPoint x: 469, endPoint y: 490, distance: 7.5
click at [466, 492] on div "Spam" at bounding box center [616, 495] width 331 height 21
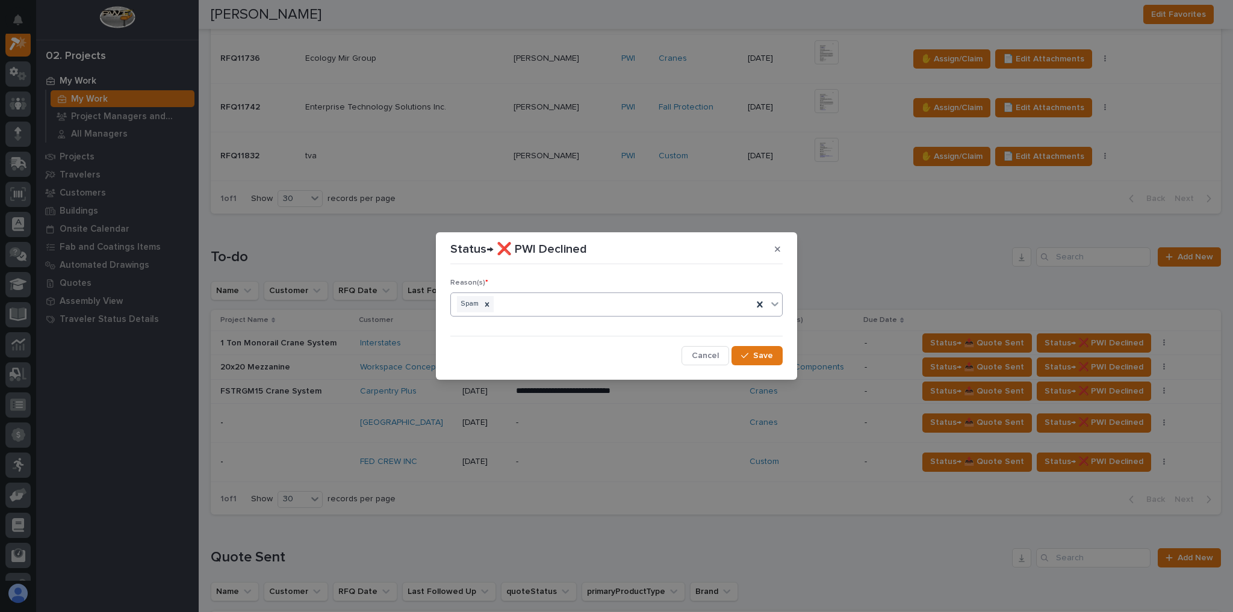
click at [516, 308] on div "Spam" at bounding box center [602, 304] width 302 height 21
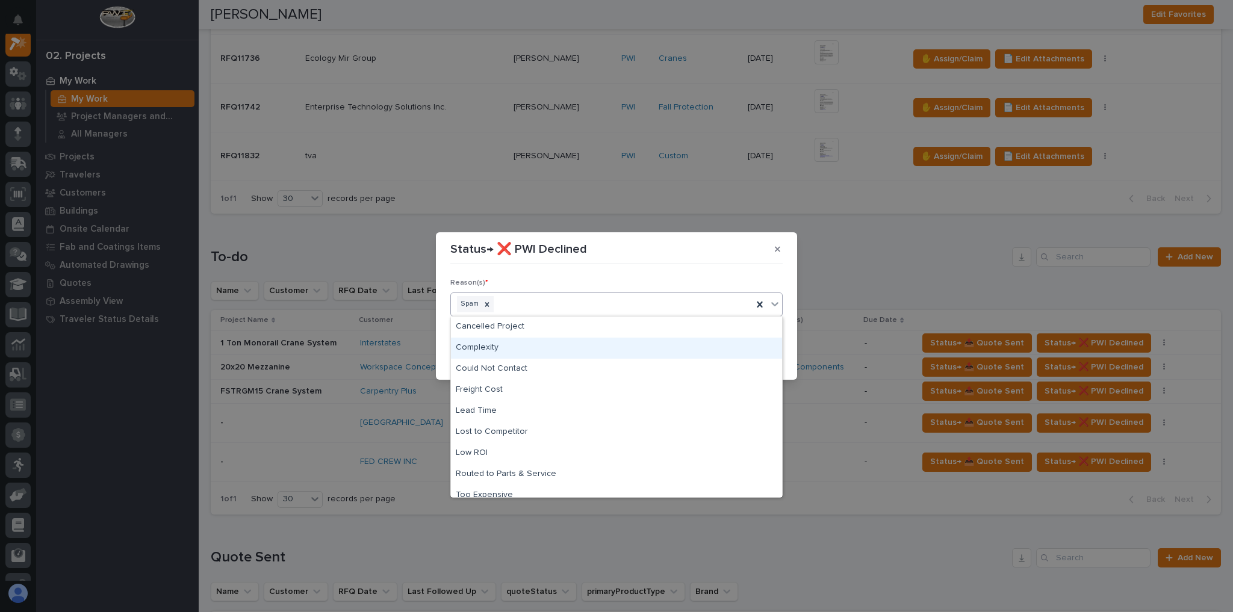
click at [501, 350] on div "Complexity" at bounding box center [616, 348] width 331 height 21
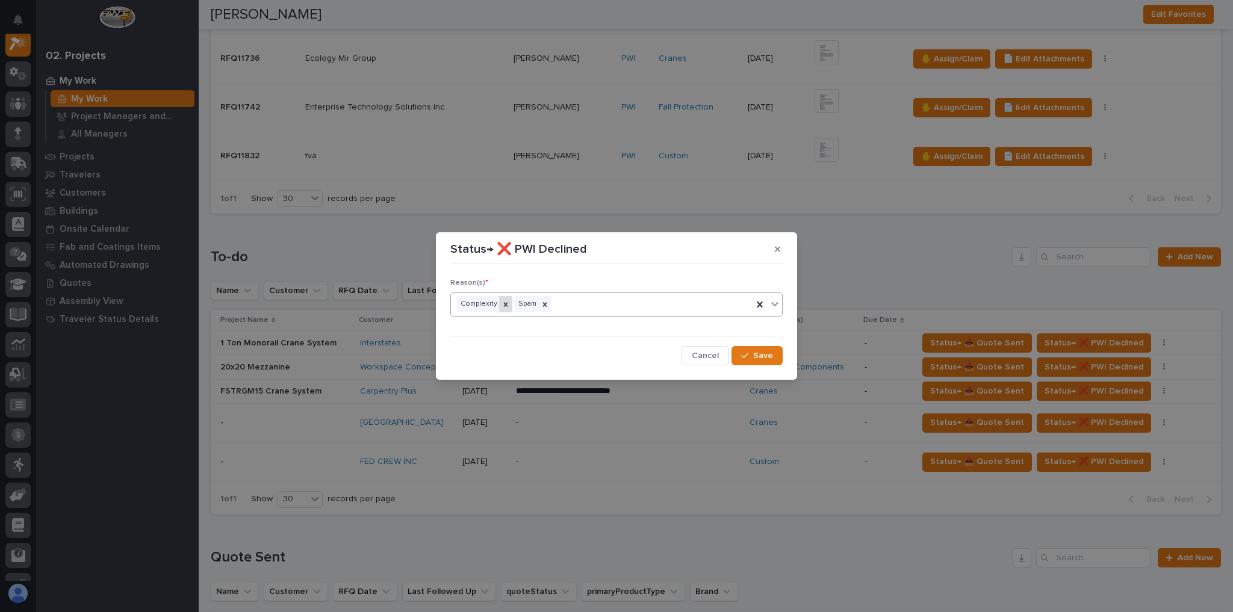
click at [503, 307] on icon at bounding box center [505, 304] width 8 height 8
click at [745, 357] on icon "button" at bounding box center [744, 355] width 7 height 8
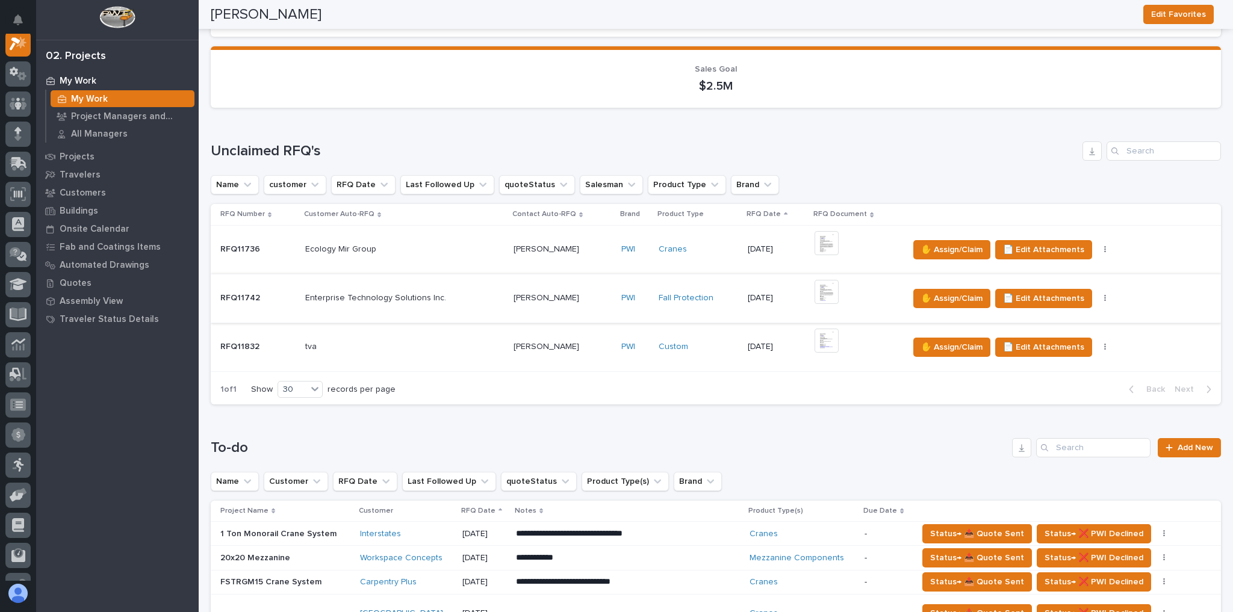
scroll to position [48, 0]
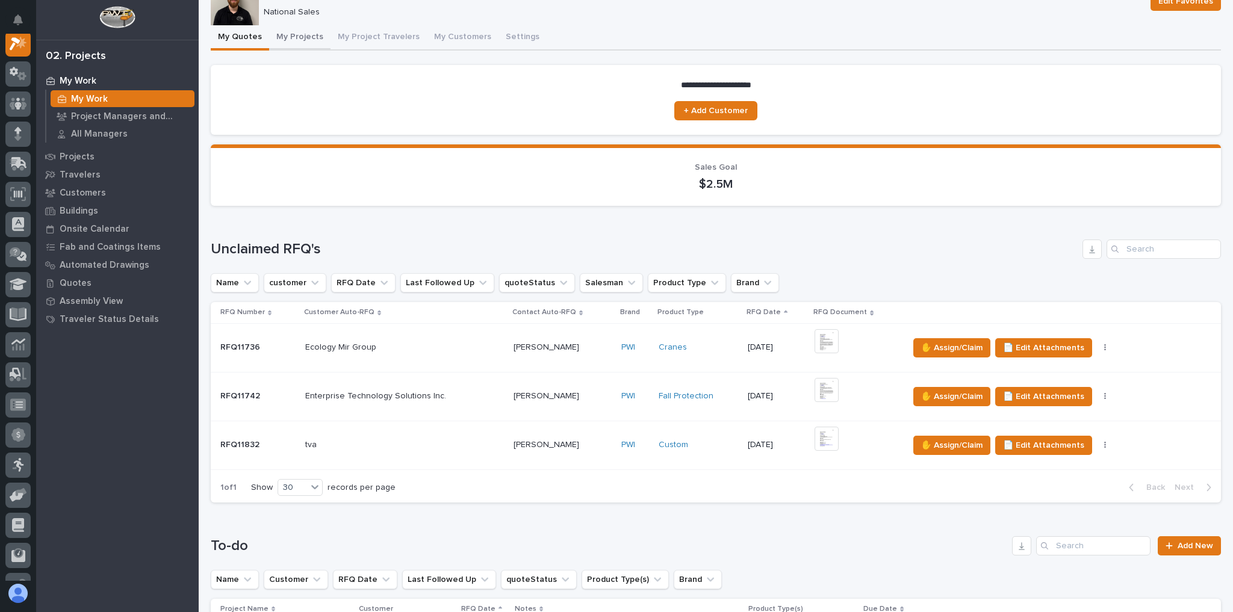
click at [286, 37] on button "My Projects" at bounding box center [299, 37] width 61 height 25
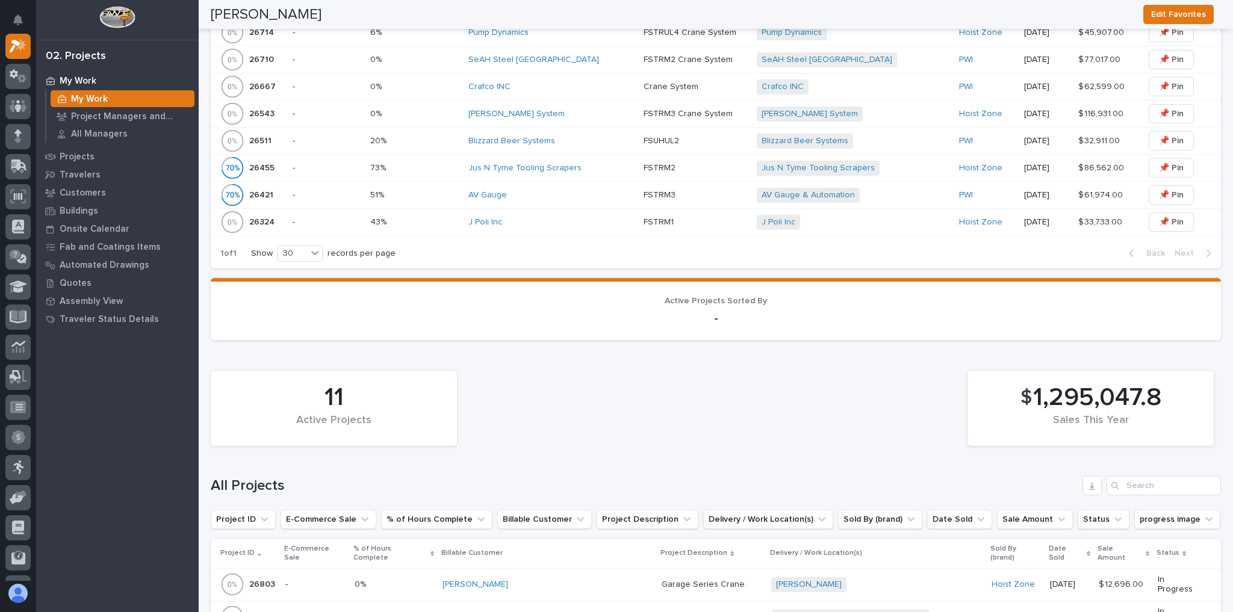
scroll to position [583, 0]
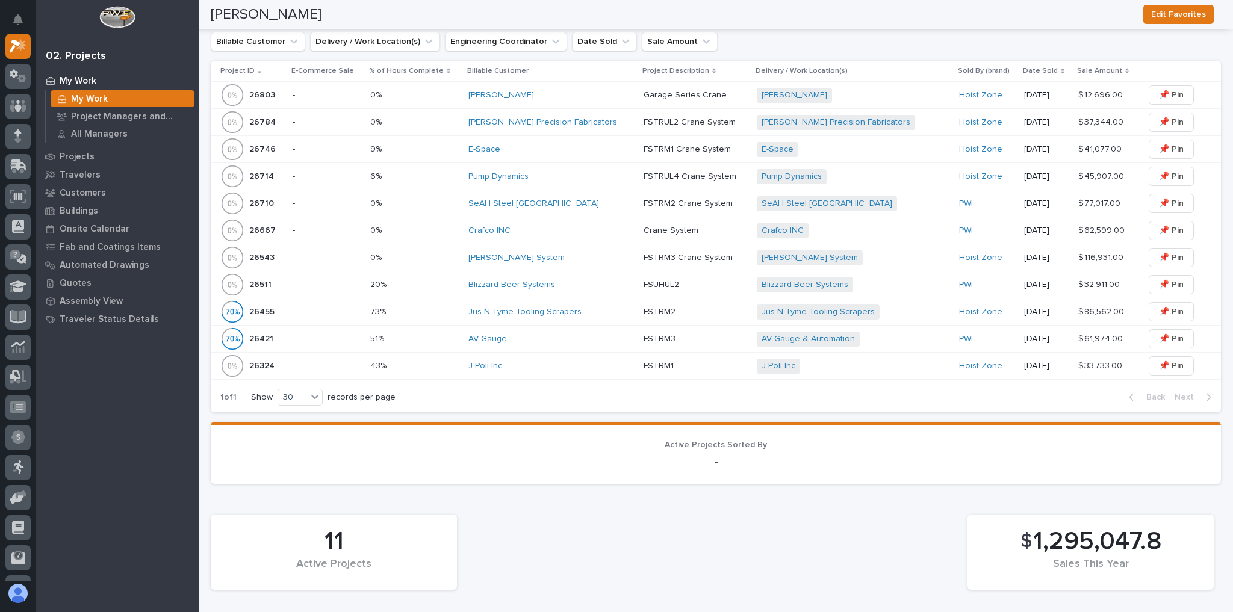
click at [441, 356] on div "43% 43%" at bounding box center [414, 366] width 88 height 20
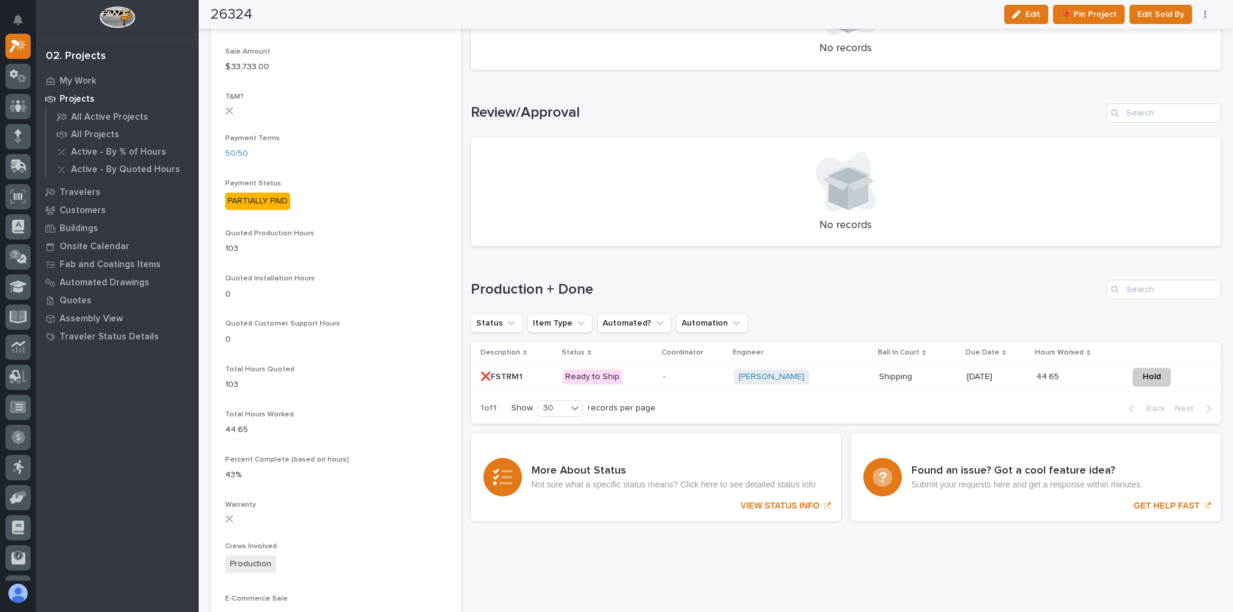
scroll to position [722, 0]
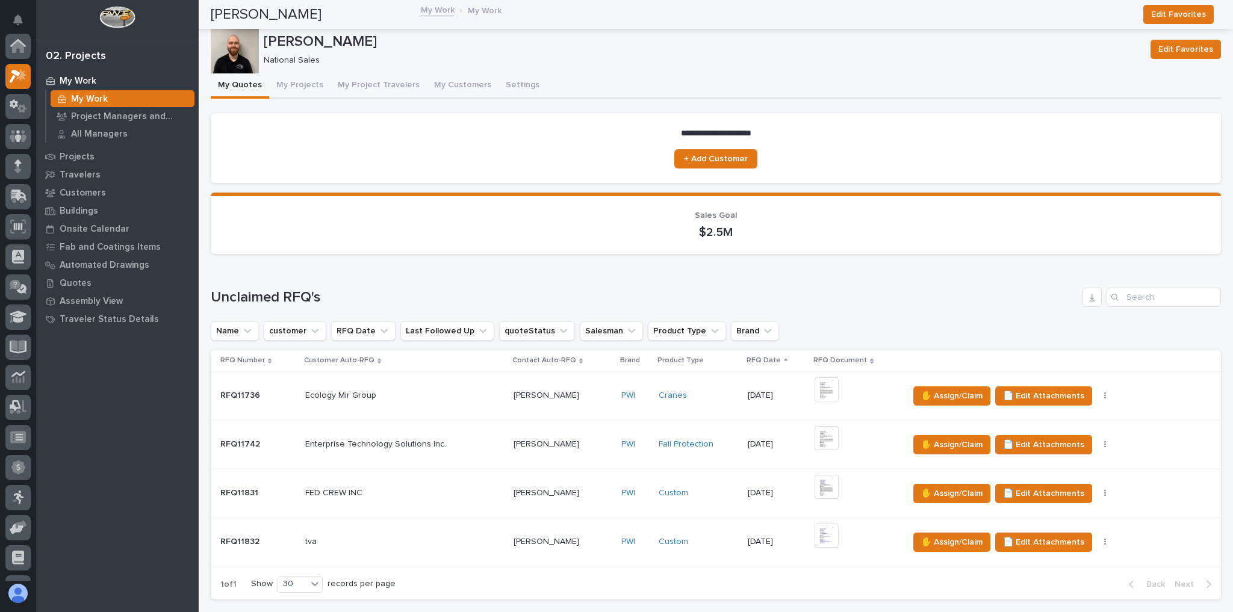
scroll to position [1204, 0]
